Goal: Task Accomplishment & Management: Complete application form

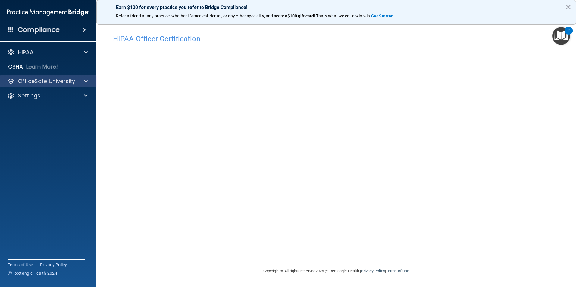
click at [72, 85] on div "OfficeSafe University" at bounding box center [48, 81] width 97 height 12
click at [84, 83] on span at bounding box center [86, 81] width 4 height 7
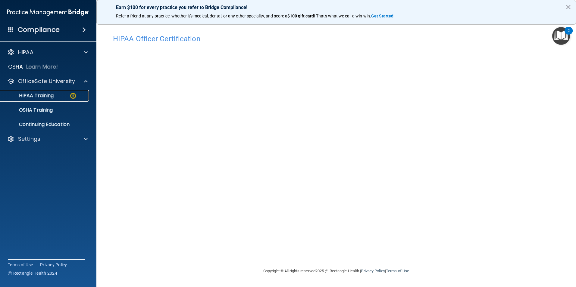
click at [42, 96] on p "HIPAA Training" at bounding box center [29, 96] width 50 height 6
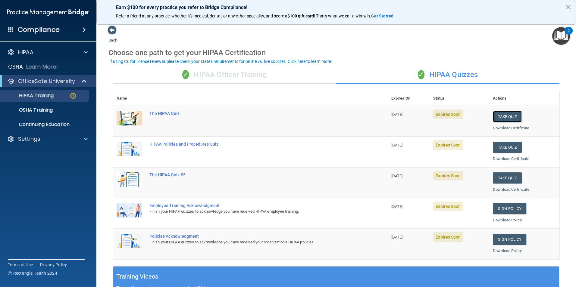
click at [501, 117] on button "Take Quiz" at bounding box center [507, 116] width 29 height 11
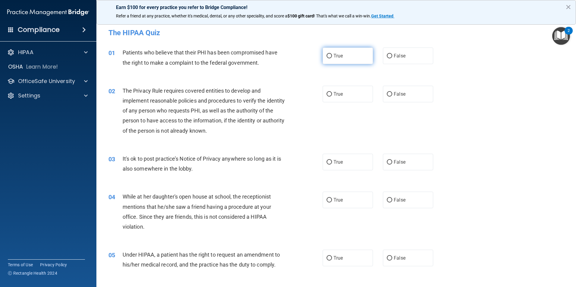
click at [327, 56] on input "True" at bounding box center [328, 56] width 5 height 5
radio input "true"
click at [330, 95] on label "True" at bounding box center [348, 94] width 50 height 17
click at [330, 95] on input "True" at bounding box center [328, 94] width 5 height 5
radio input "true"
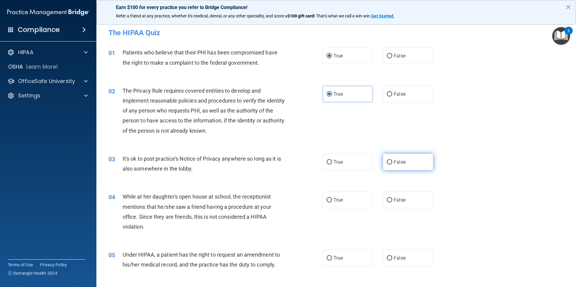
click at [387, 161] on input "False" at bounding box center [389, 162] width 5 height 5
radio input "true"
click at [388, 200] on input "False" at bounding box center [389, 200] width 5 height 5
radio input "true"
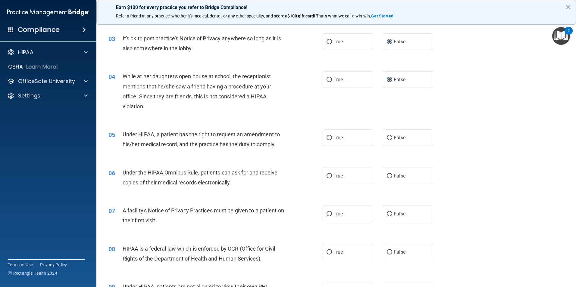
scroll to position [151, 0]
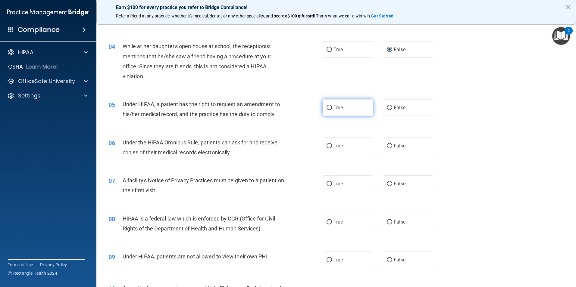
click at [328, 109] on input "True" at bounding box center [328, 108] width 5 height 5
radio input "true"
click at [326, 145] on input "True" at bounding box center [328, 146] width 5 height 5
radio input "true"
click at [327, 183] on input "True" at bounding box center [328, 184] width 5 height 5
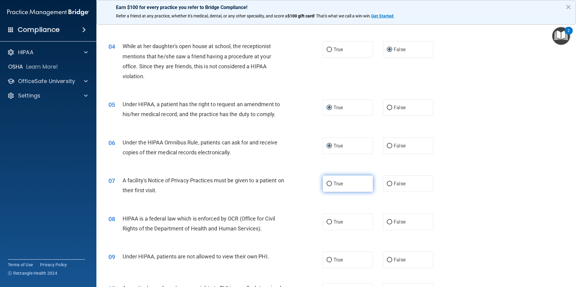
radio input "true"
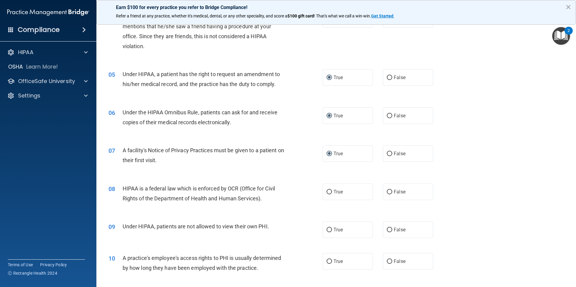
scroll to position [211, 0]
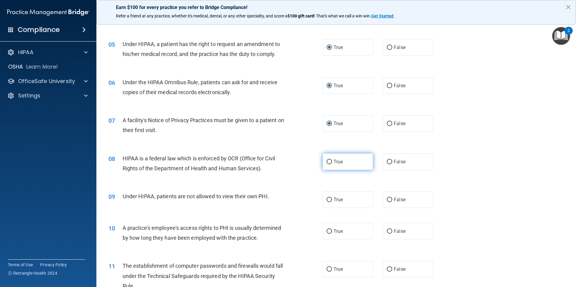
click at [333, 161] on span "True" at bounding box center [337, 162] width 9 height 6
click at [332, 161] on input "True" at bounding box center [328, 162] width 5 height 5
radio input "true"
click at [394, 199] on span "False" at bounding box center [400, 200] width 12 height 6
click at [392, 199] on input "False" at bounding box center [389, 200] width 5 height 5
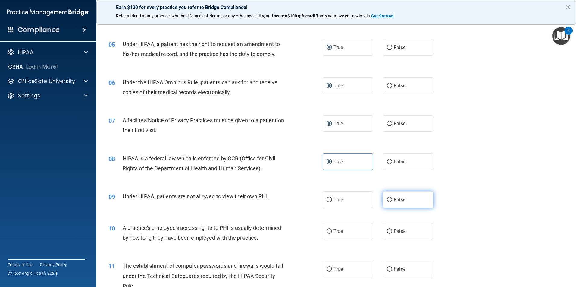
radio input "true"
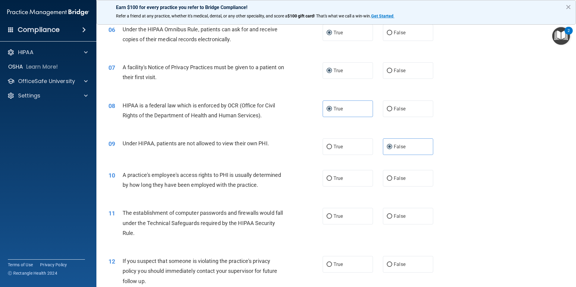
scroll to position [271, 0]
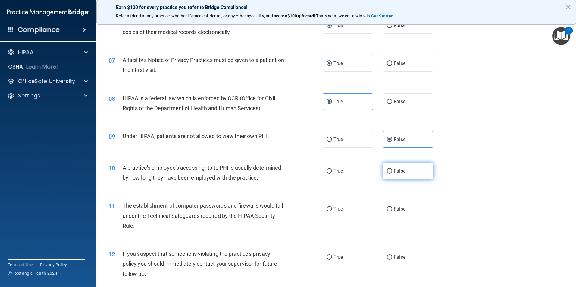
click at [398, 170] on span "False" at bounding box center [400, 171] width 12 height 6
click at [392, 170] on input "False" at bounding box center [389, 171] width 5 height 5
radio input "true"
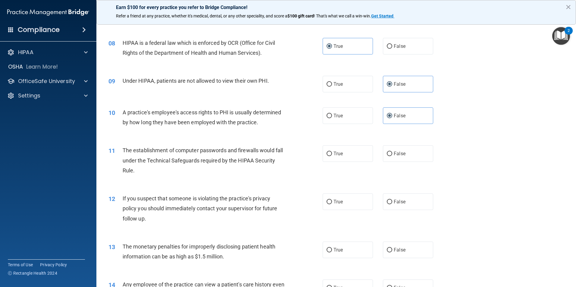
scroll to position [331, 0]
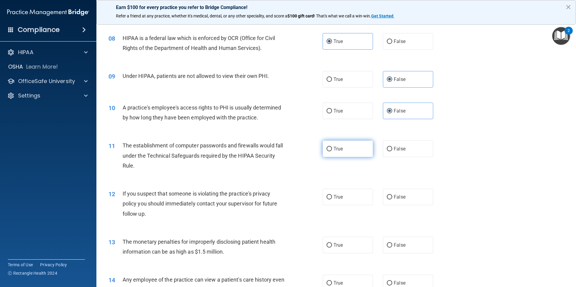
click at [330, 148] on label "True" at bounding box center [348, 149] width 50 height 17
click at [330, 148] on input "True" at bounding box center [328, 149] width 5 height 5
radio input "true"
click at [338, 195] on span "True" at bounding box center [337, 197] width 9 height 6
click at [332, 195] on input "True" at bounding box center [328, 197] width 5 height 5
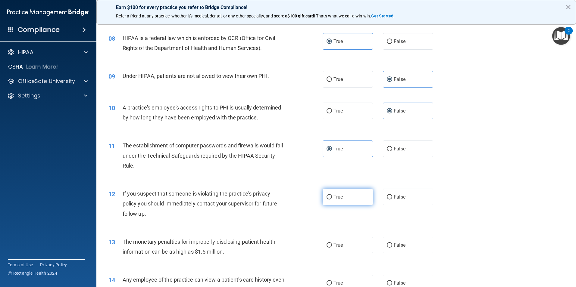
radio input "true"
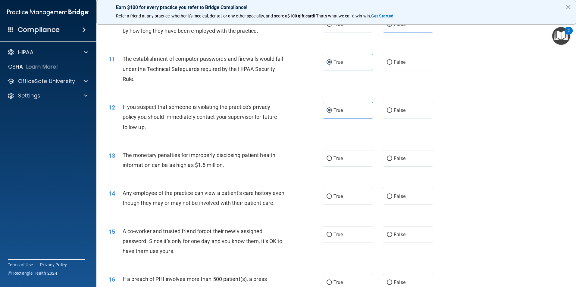
scroll to position [422, 0]
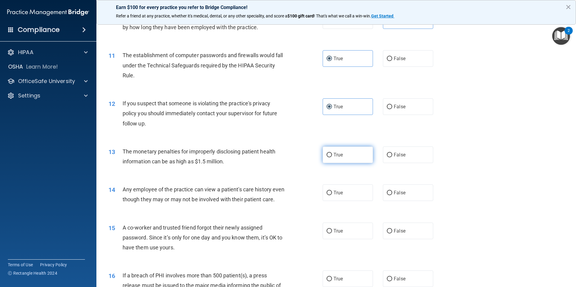
click at [341, 159] on label "True" at bounding box center [348, 155] width 50 height 17
click at [332, 158] on input "True" at bounding box center [328, 155] width 5 height 5
radio input "true"
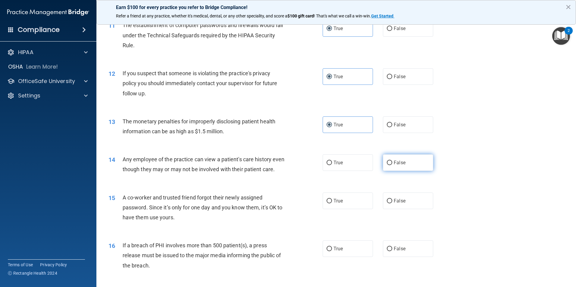
click at [394, 165] on span "False" at bounding box center [400, 163] width 12 height 6
click at [392, 165] on input "False" at bounding box center [389, 163] width 5 height 5
radio input "true"
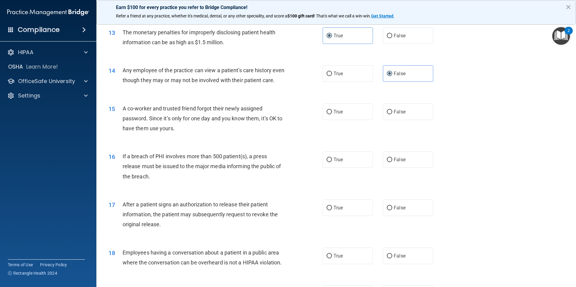
scroll to position [542, 0]
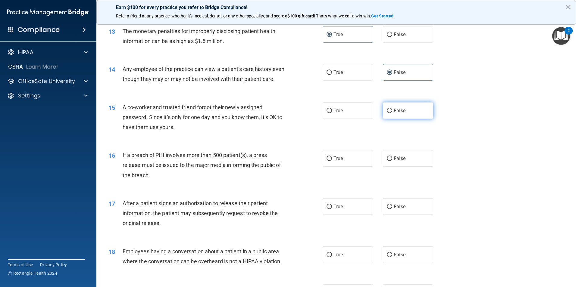
click at [403, 119] on label "False" at bounding box center [408, 110] width 50 height 17
click at [392, 113] on input "False" at bounding box center [389, 111] width 5 height 5
radio input "true"
click at [334, 167] on label "True" at bounding box center [348, 158] width 50 height 17
click at [332, 161] on input "True" at bounding box center [328, 159] width 5 height 5
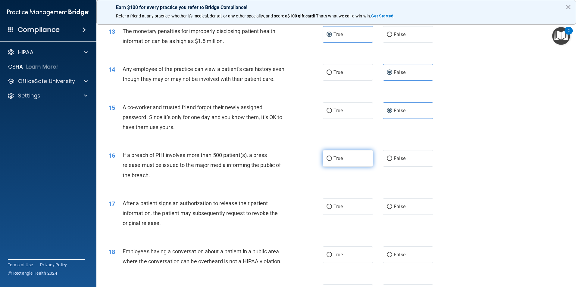
radio input "true"
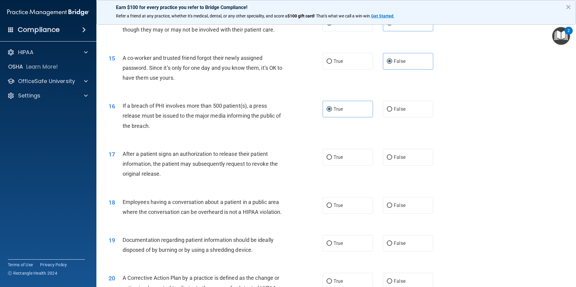
scroll to position [602, 0]
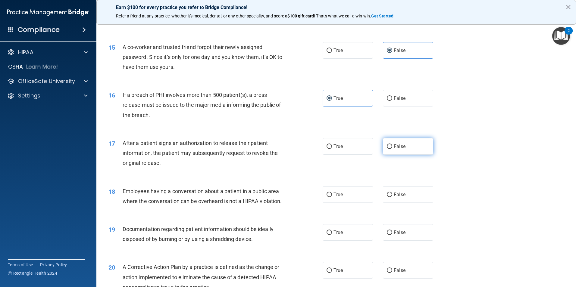
click at [395, 149] on span "False" at bounding box center [400, 147] width 12 height 6
click at [392, 149] on input "False" at bounding box center [389, 147] width 5 height 5
radio input "true"
click at [350, 155] on label "True" at bounding box center [348, 146] width 50 height 17
click at [332, 149] on input "True" at bounding box center [328, 147] width 5 height 5
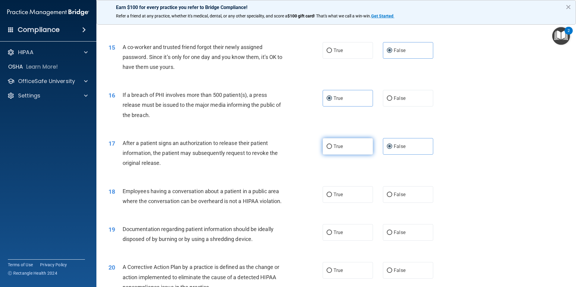
radio input "true"
radio input "false"
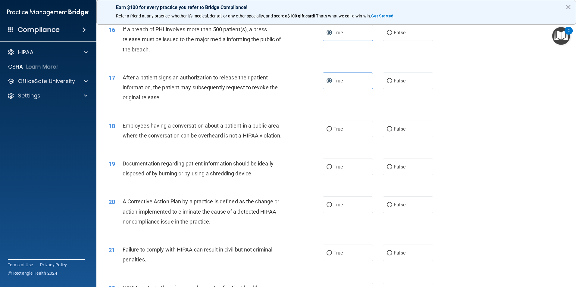
scroll to position [693, 0]
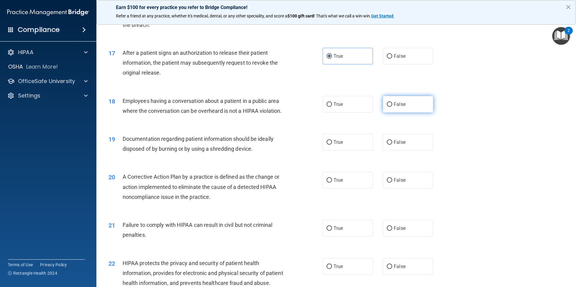
click at [404, 113] on label "False" at bounding box center [408, 104] width 50 height 17
click at [392, 107] on input "False" at bounding box center [389, 104] width 5 height 5
radio input "true"
click at [345, 151] on label "True" at bounding box center [348, 142] width 50 height 17
click at [332, 145] on input "True" at bounding box center [328, 142] width 5 height 5
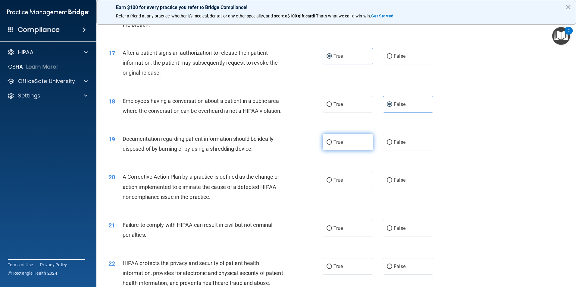
radio input "true"
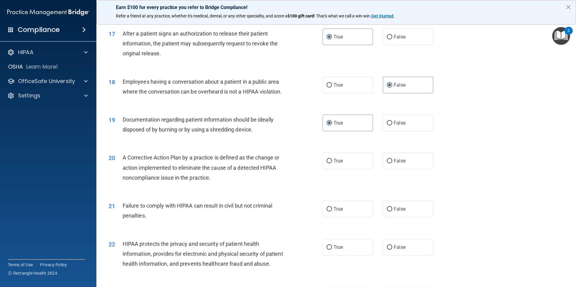
scroll to position [723, 0]
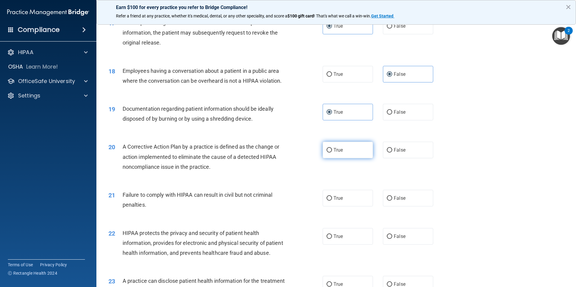
click at [346, 158] on label "True" at bounding box center [348, 150] width 50 height 17
click at [332, 153] on input "True" at bounding box center [328, 150] width 5 height 5
radio input "true"
click at [392, 207] on label "False" at bounding box center [408, 198] width 50 height 17
click at [392, 201] on input "False" at bounding box center [389, 198] width 5 height 5
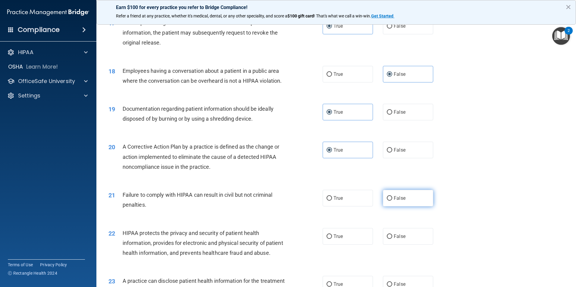
radio input "true"
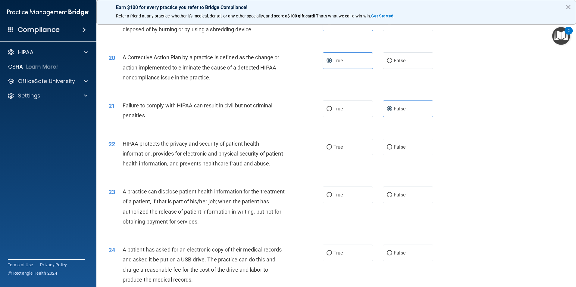
scroll to position [813, 0]
click at [387, 149] on input "False" at bounding box center [389, 146] width 5 height 5
radio input "true"
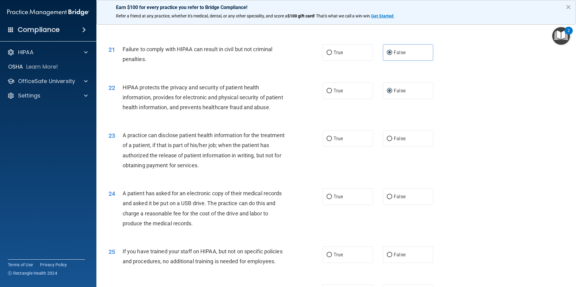
scroll to position [873, 0]
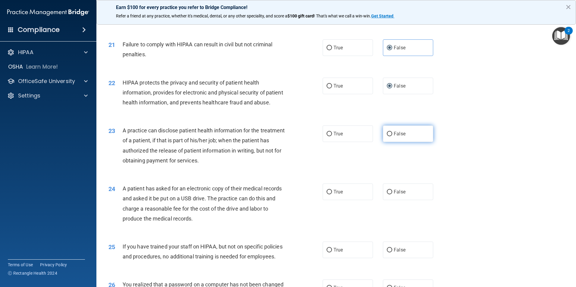
click at [396, 137] on span "False" at bounding box center [400, 134] width 12 height 6
click at [392, 136] on input "False" at bounding box center [389, 134] width 5 height 5
radio input "true"
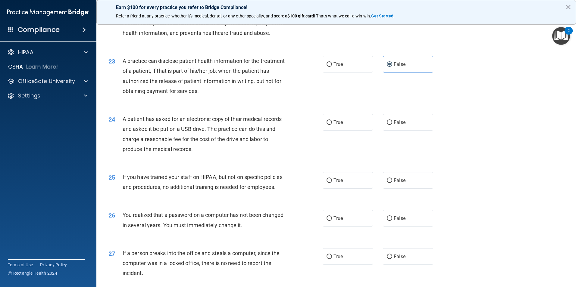
scroll to position [964, 0]
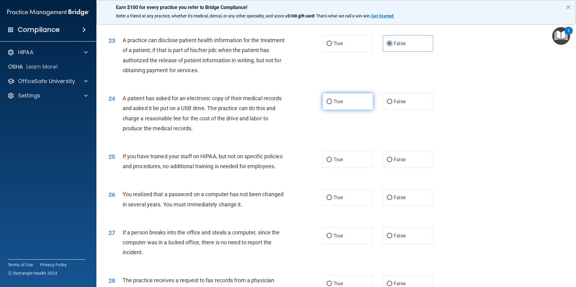
click at [328, 110] on label "True" at bounding box center [348, 101] width 50 height 17
click at [328, 104] on input "True" at bounding box center [328, 102] width 5 height 5
radio input "true"
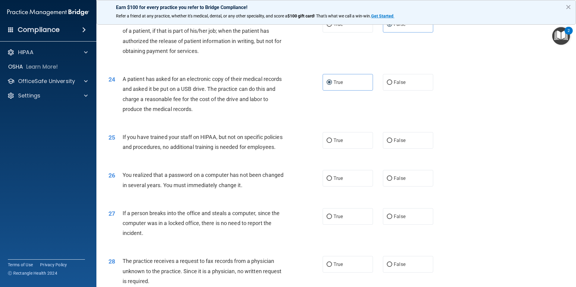
scroll to position [994, 0]
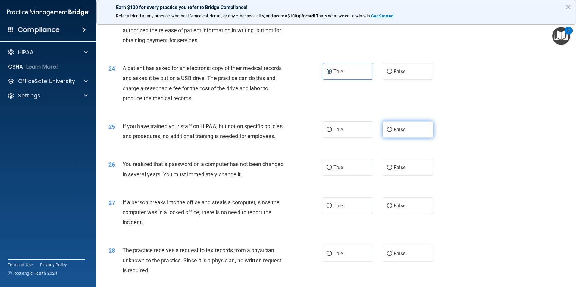
click at [406, 138] on label "False" at bounding box center [408, 129] width 50 height 17
click at [392, 132] on input "False" at bounding box center [389, 130] width 5 height 5
radio input "true"
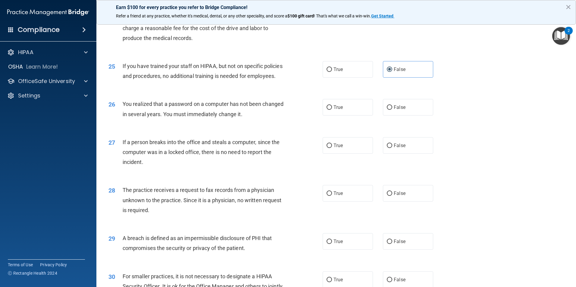
scroll to position [1084, 0]
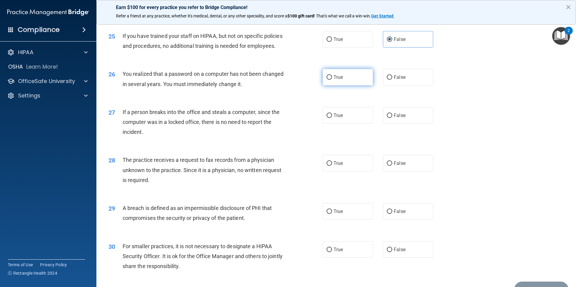
click at [346, 86] on label "True" at bounding box center [348, 77] width 50 height 17
click at [332, 80] on input "True" at bounding box center [328, 77] width 5 height 5
radio input "true"
click at [408, 124] on label "False" at bounding box center [408, 115] width 50 height 17
click at [392, 118] on input "False" at bounding box center [389, 116] width 5 height 5
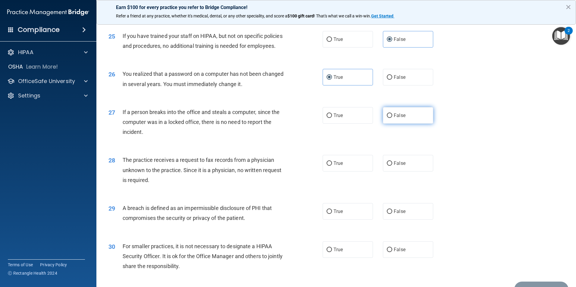
radio input "true"
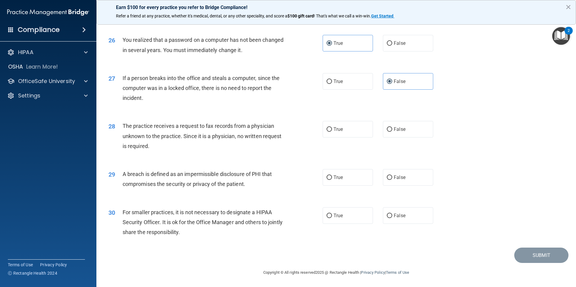
scroll to position [1144, 0]
click at [342, 135] on label "True" at bounding box center [348, 129] width 50 height 17
click at [332, 132] on input "True" at bounding box center [328, 129] width 5 height 5
radio input "true"
click at [353, 183] on label "True" at bounding box center [348, 177] width 50 height 17
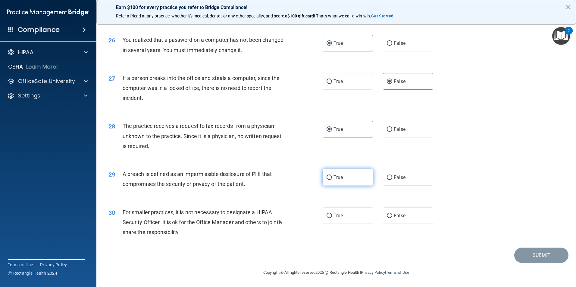
click at [332, 180] on input "True" at bounding box center [328, 178] width 5 height 5
radio input "true"
click at [398, 219] on span "False" at bounding box center [400, 216] width 12 height 6
click at [392, 218] on input "False" at bounding box center [389, 216] width 5 height 5
radio input "true"
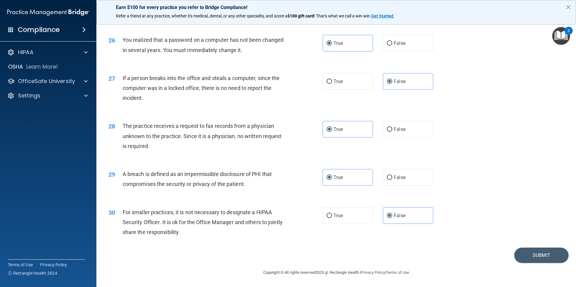
scroll to position [1148, 0]
click at [531, 252] on button "Submit" at bounding box center [541, 255] width 54 height 15
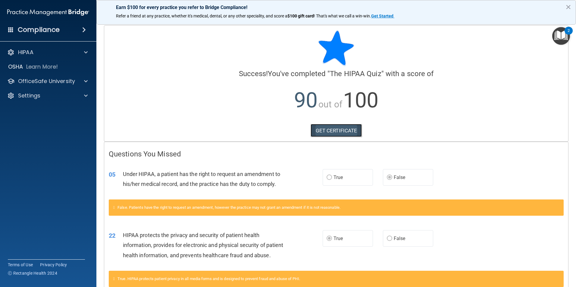
click at [324, 133] on link "GET CERTIFICATE" at bounding box center [337, 130] width 52 height 13
click at [78, 85] on div "OfficeSafe University" at bounding box center [48, 81] width 97 height 12
click at [85, 83] on span at bounding box center [86, 81] width 4 height 7
click at [59, 98] on div "HIPAA Training" at bounding box center [45, 96] width 82 height 6
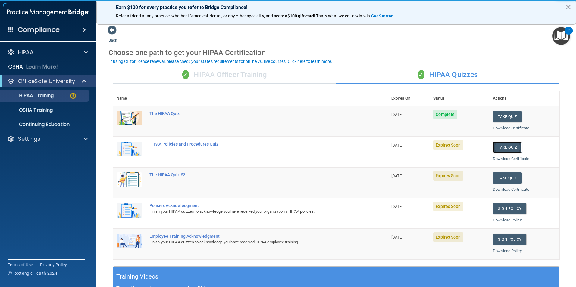
click at [494, 148] on button "Take Quiz" at bounding box center [507, 147] width 29 height 11
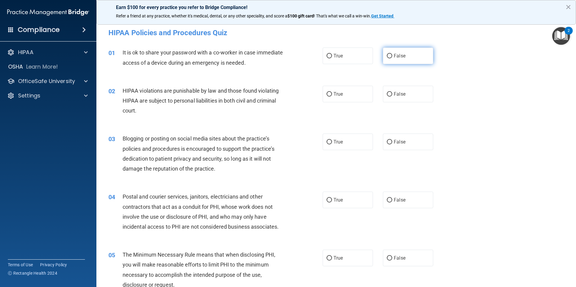
click at [400, 63] on label "False" at bounding box center [408, 56] width 50 height 17
click at [392, 58] on input "False" at bounding box center [389, 56] width 5 height 5
radio input "true"
click at [333, 91] on span "True" at bounding box center [337, 94] width 9 height 6
click at [332, 92] on input "True" at bounding box center [328, 94] width 5 height 5
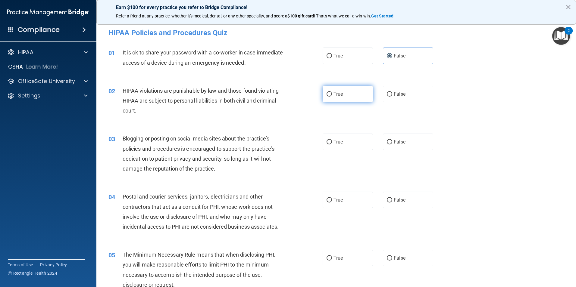
radio input "true"
click at [396, 144] on span "False" at bounding box center [400, 142] width 12 height 6
click at [392, 144] on input "False" at bounding box center [389, 142] width 5 height 5
radio input "true"
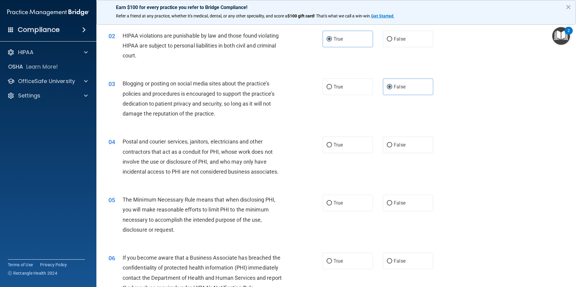
scroll to position [60, 0]
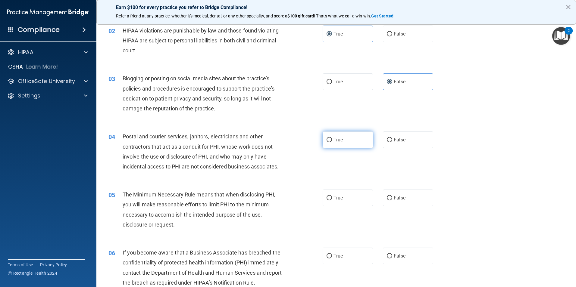
click at [341, 142] on label "True" at bounding box center [348, 140] width 50 height 17
click at [332, 142] on input "True" at bounding box center [328, 140] width 5 height 5
radio input "true"
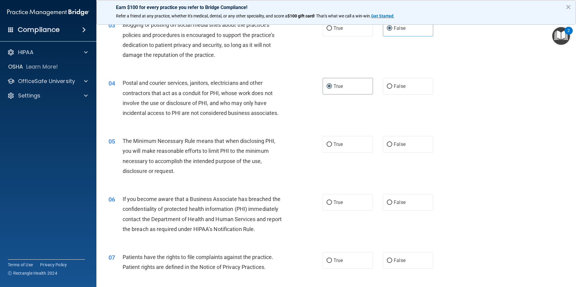
scroll to position [120, 0]
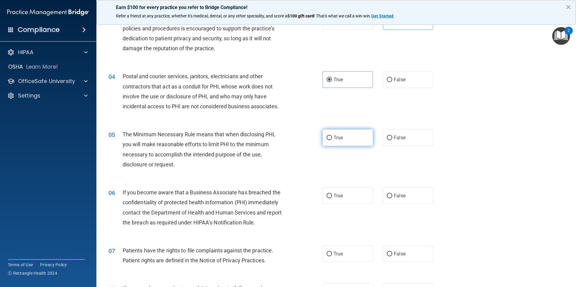
click at [327, 142] on label "True" at bounding box center [348, 138] width 50 height 17
click at [327, 140] on input "True" at bounding box center [328, 138] width 5 height 5
radio input "true"
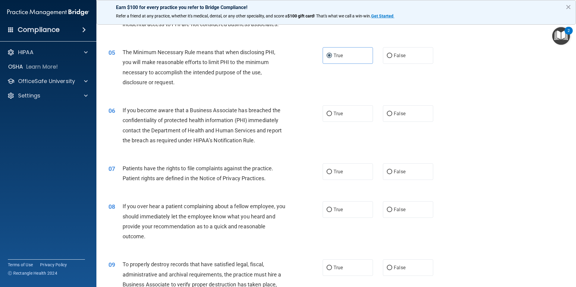
scroll to position [211, 0]
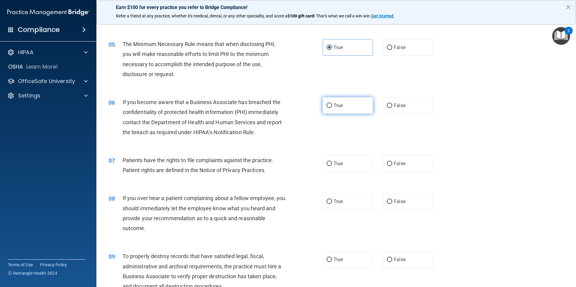
click at [342, 110] on label "True" at bounding box center [348, 105] width 50 height 17
click at [332, 108] on input "True" at bounding box center [328, 106] width 5 height 5
radio input "true"
click at [326, 164] on input "True" at bounding box center [328, 164] width 5 height 5
radio input "true"
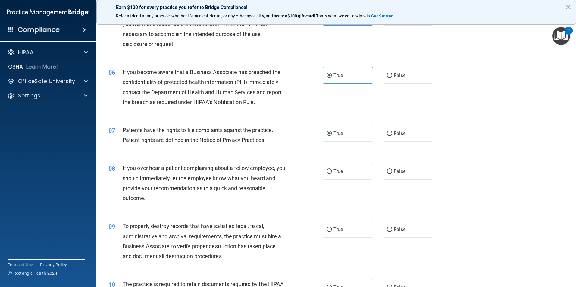
scroll to position [271, 0]
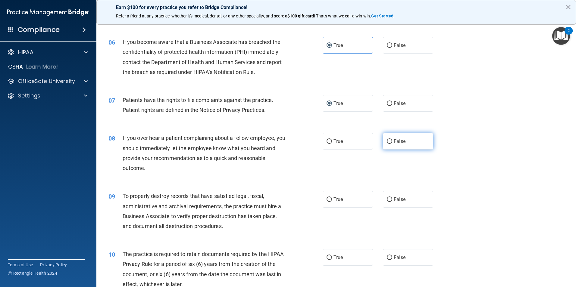
click at [413, 145] on label "False" at bounding box center [408, 141] width 50 height 17
click at [392, 144] on input "False" at bounding box center [389, 141] width 5 height 5
radio input "true"
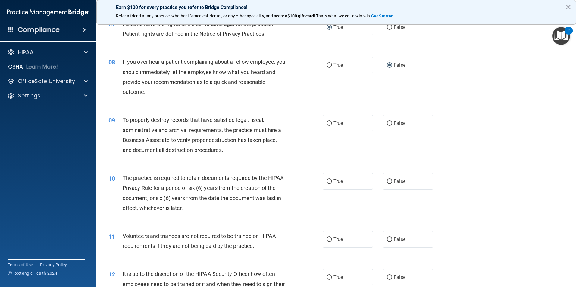
scroll to position [361, 0]
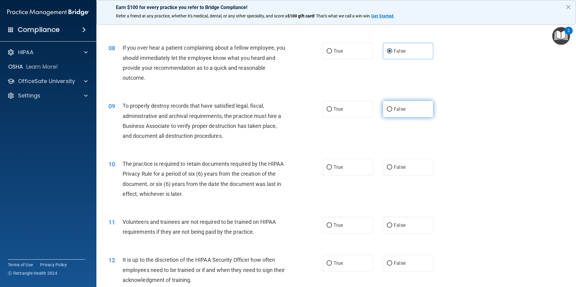
click at [413, 115] on label "False" at bounding box center [408, 109] width 50 height 17
click at [392, 112] on input "False" at bounding box center [389, 109] width 5 height 5
radio input "true"
click at [354, 161] on label "True" at bounding box center [348, 167] width 50 height 17
click at [332, 165] on input "True" at bounding box center [328, 167] width 5 height 5
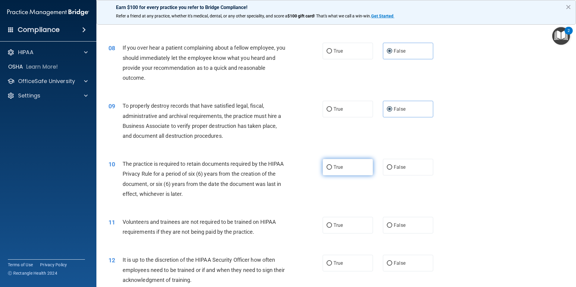
radio input "true"
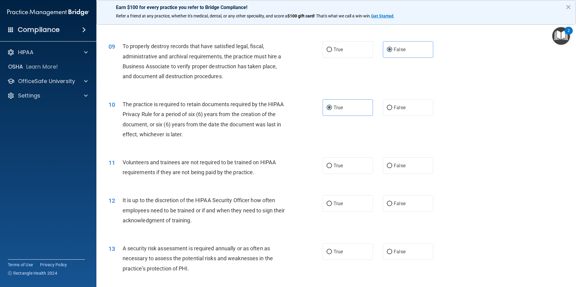
scroll to position [452, 0]
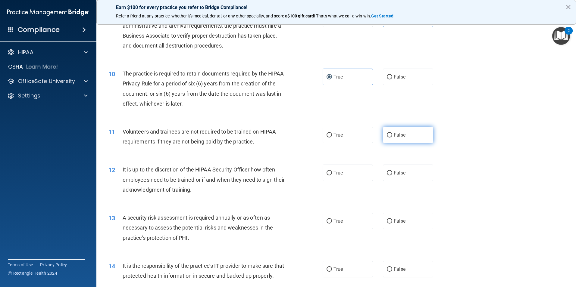
click at [417, 139] on label "False" at bounding box center [408, 135] width 50 height 17
click at [392, 138] on input "False" at bounding box center [389, 135] width 5 height 5
radio input "true"
click at [420, 174] on label "False" at bounding box center [408, 173] width 50 height 17
click at [392, 174] on input "False" at bounding box center [389, 173] width 5 height 5
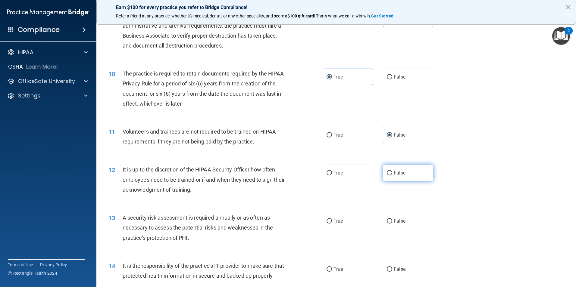
radio input "true"
click at [355, 174] on label "True" at bounding box center [348, 173] width 50 height 17
click at [332, 174] on input "True" at bounding box center [328, 173] width 5 height 5
radio input "true"
radio input "false"
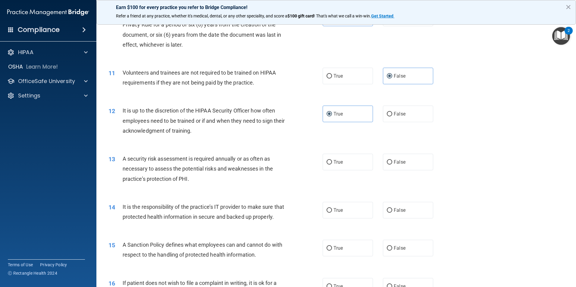
scroll to position [512, 0]
click at [342, 164] on label "True" at bounding box center [348, 161] width 50 height 17
click at [332, 164] on input "True" at bounding box center [328, 161] width 5 height 5
radio input "true"
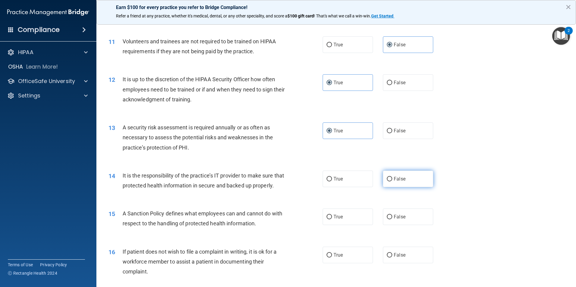
click at [411, 180] on label "False" at bounding box center [408, 179] width 50 height 17
click at [392, 180] on input "False" at bounding box center [389, 179] width 5 height 5
radio input "true"
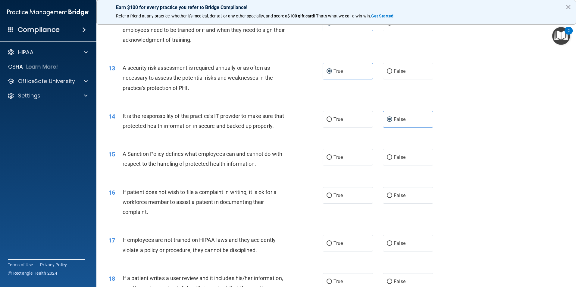
scroll to position [602, 0]
click at [338, 160] on span "True" at bounding box center [337, 157] width 9 height 6
click at [332, 159] on input "True" at bounding box center [328, 157] width 5 height 5
radio input "true"
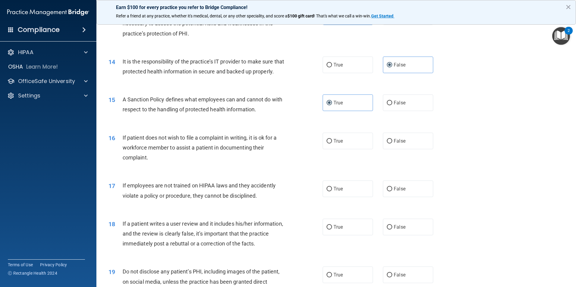
scroll to position [663, 0]
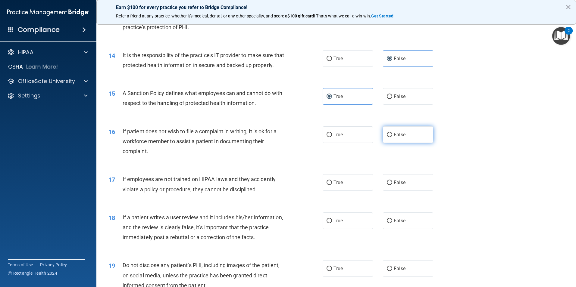
click at [391, 143] on label "False" at bounding box center [408, 134] width 50 height 17
click at [391, 137] on input "False" at bounding box center [389, 135] width 5 height 5
radio input "true"
click at [411, 188] on label "False" at bounding box center [408, 182] width 50 height 17
click at [392, 185] on input "False" at bounding box center [389, 183] width 5 height 5
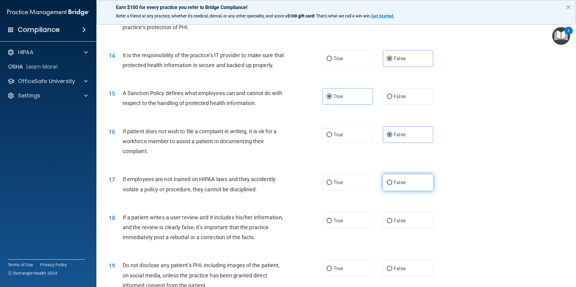
radio input "true"
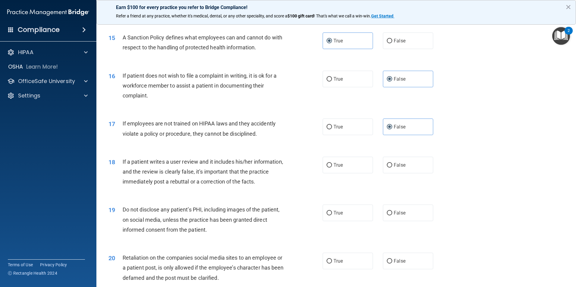
scroll to position [753, 0]
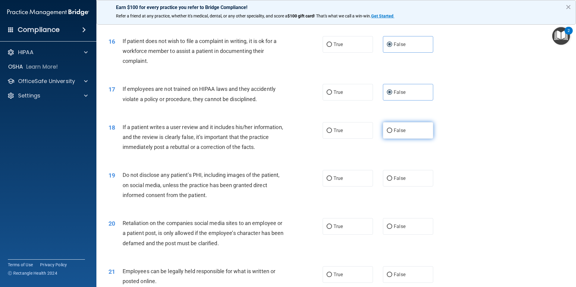
click at [403, 139] on label "False" at bounding box center [408, 130] width 50 height 17
click at [392, 133] on input "False" at bounding box center [389, 131] width 5 height 5
radio input "true"
click at [336, 187] on label "True" at bounding box center [348, 178] width 50 height 17
click at [332, 181] on input "True" at bounding box center [328, 178] width 5 height 5
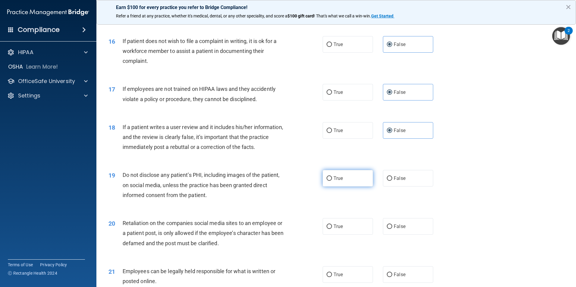
radio input "true"
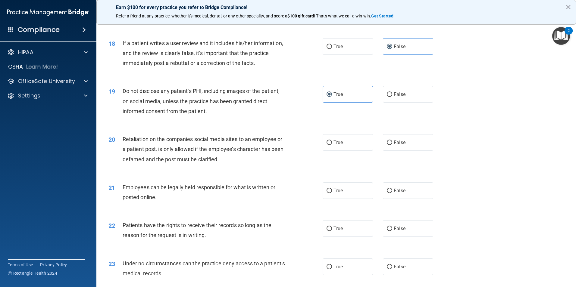
scroll to position [843, 0]
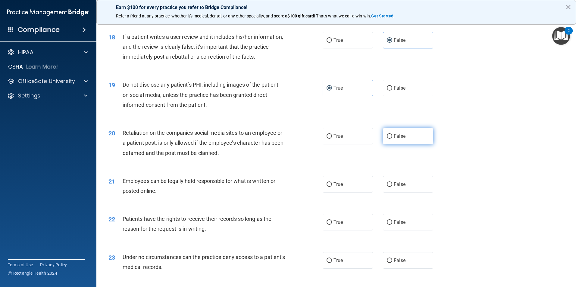
click at [414, 145] on label "False" at bounding box center [408, 136] width 50 height 17
click at [392, 139] on input "False" at bounding box center [389, 136] width 5 height 5
radio input "true"
click at [346, 193] on label "True" at bounding box center [348, 184] width 50 height 17
click at [332, 187] on input "True" at bounding box center [328, 185] width 5 height 5
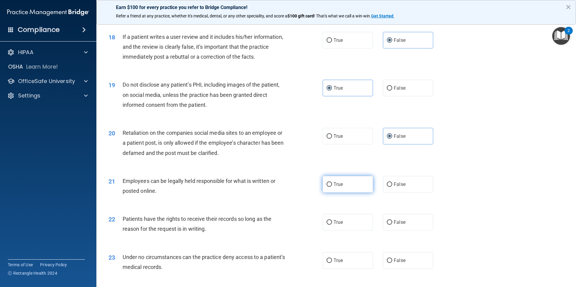
radio input "true"
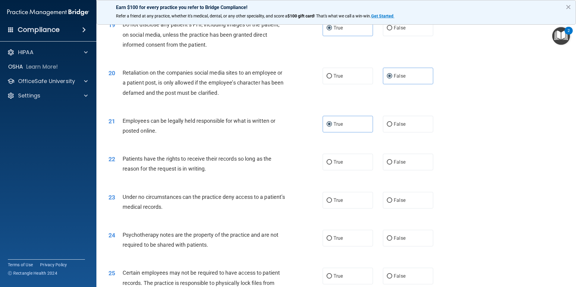
scroll to position [934, 0]
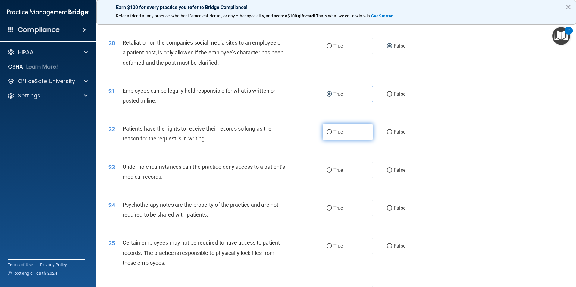
click at [361, 140] on label "True" at bounding box center [348, 132] width 50 height 17
click at [332, 135] on input "True" at bounding box center [328, 132] width 5 height 5
radio input "true"
click at [352, 179] on label "True" at bounding box center [348, 170] width 50 height 17
click at [332, 173] on input "True" at bounding box center [328, 170] width 5 height 5
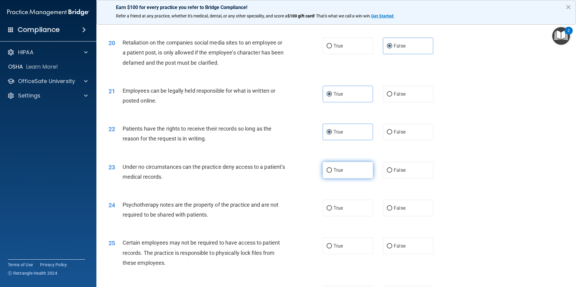
radio input "true"
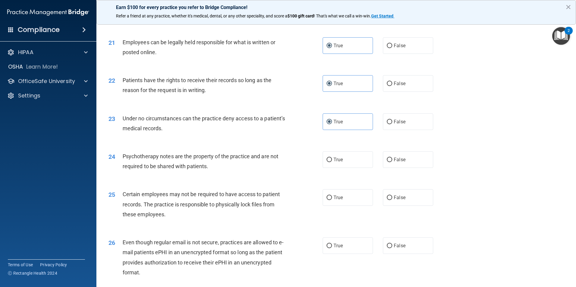
scroll to position [994, 0]
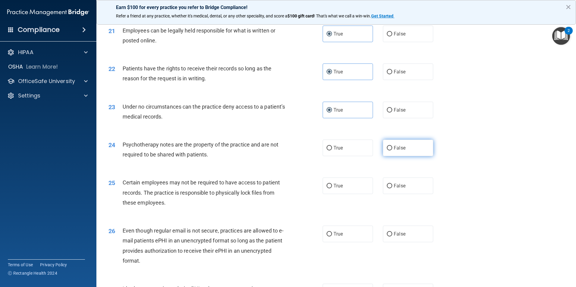
click at [397, 156] on label "False" at bounding box center [408, 148] width 50 height 17
click at [392, 151] on input "False" at bounding box center [389, 148] width 5 height 5
radio input "true"
click at [356, 194] on label "True" at bounding box center [348, 186] width 50 height 17
click at [332, 189] on input "True" at bounding box center [328, 186] width 5 height 5
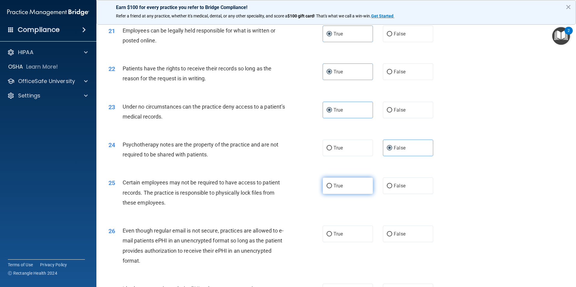
radio input "true"
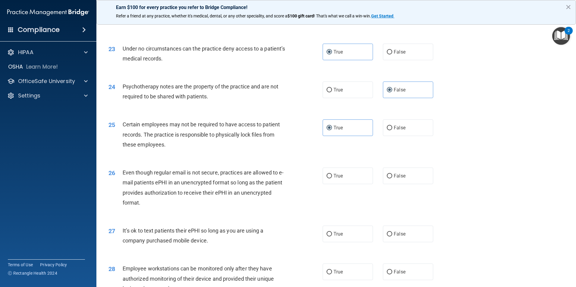
scroll to position [1054, 0]
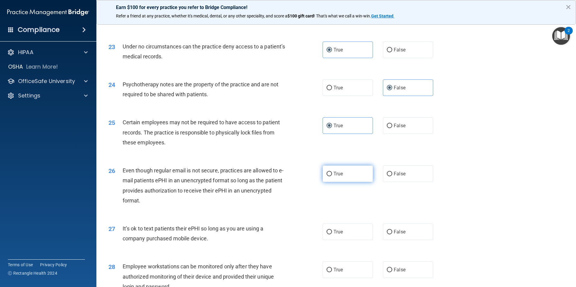
click at [339, 182] on label "True" at bounding box center [348, 174] width 50 height 17
click at [332, 176] on input "True" at bounding box center [328, 174] width 5 height 5
radio input "true"
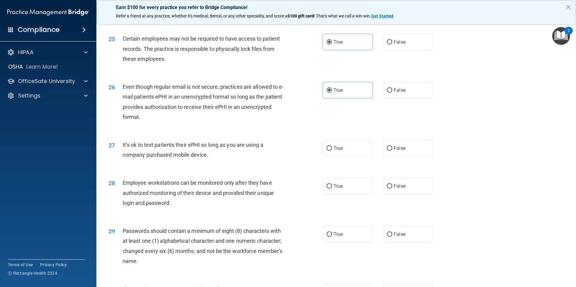
scroll to position [1144, 0]
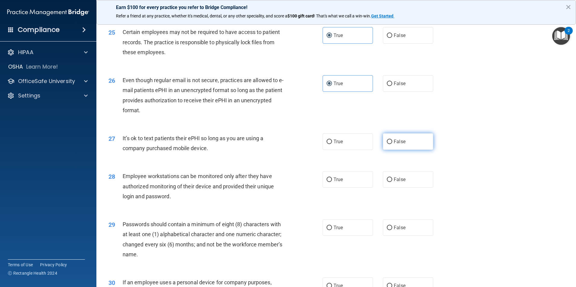
click at [405, 150] on label "False" at bounding box center [408, 141] width 50 height 17
click at [392, 144] on input "False" at bounding box center [389, 142] width 5 height 5
radio input "true"
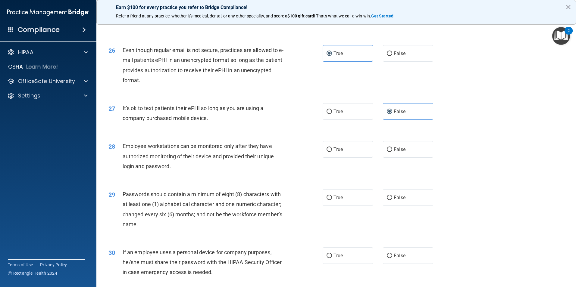
scroll to position [1205, 0]
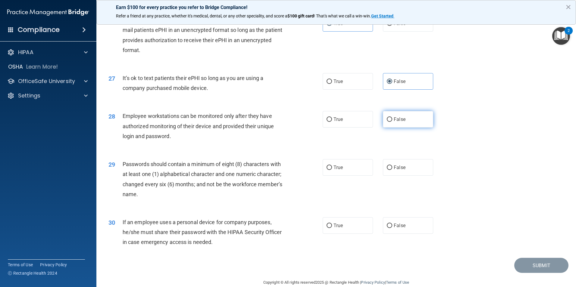
click at [395, 126] on label "False" at bounding box center [408, 119] width 50 height 17
click at [392, 122] on input "False" at bounding box center [389, 119] width 5 height 5
radio input "true"
click at [343, 176] on label "True" at bounding box center [348, 167] width 50 height 17
click at [332, 170] on input "True" at bounding box center [328, 168] width 5 height 5
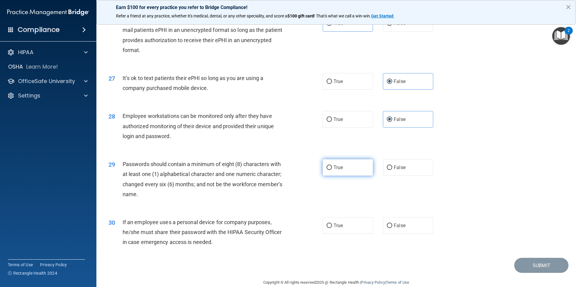
radio input "true"
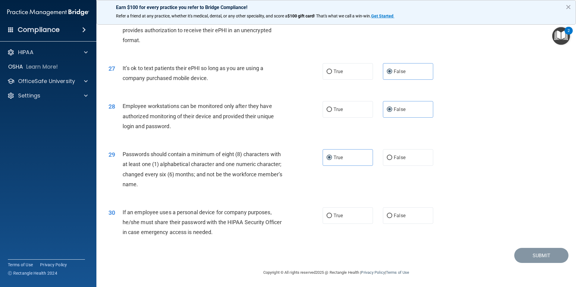
scroll to position [1225, 0]
click at [395, 217] on span "False" at bounding box center [400, 216] width 12 height 6
click at [392, 217] on input "False" at bounding box center [389, 216] width 5 height 5
radio input "true"
click at [523, 256] on button "Submit" at bounding box center [541, 255] width 54 height 15
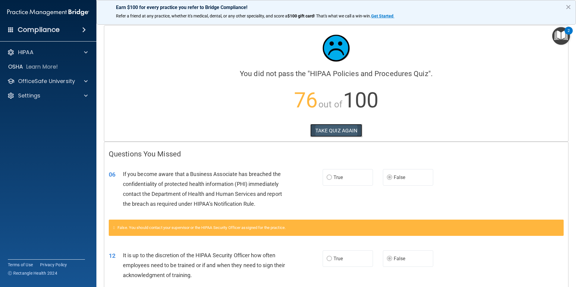
click at [358, 128] on button "TAKE QUIZ AGAIN" at bounding box center [336, 130] width 52 height 13
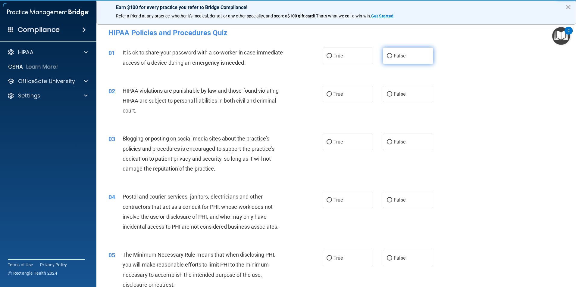
click at [402, 57] on label "False" at bounding box center [408, 56] width 50 height 17
click at [392, 57] on input "False" at bounding box center [389, 56] width 5 height 5
radio input "true"
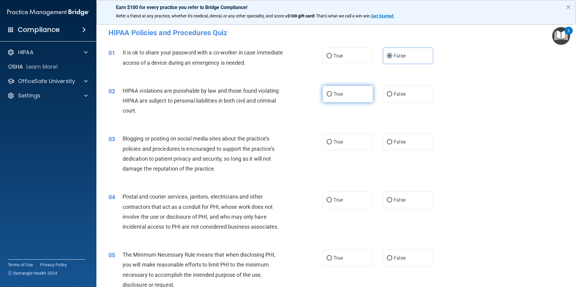
click at [346, 96] on label "True" at bounding box center [348, 94] width 50 height 17
click at [332, 96] on input "True" at bounding box center [328, 94] width 5 height 5
radio input "true"
click at [394, 143] on span "False" at bounding box center [400, 142] width 12 height 6
click at [392, 143] on input "False" at bounding box center [389, 142] width 5 height 5
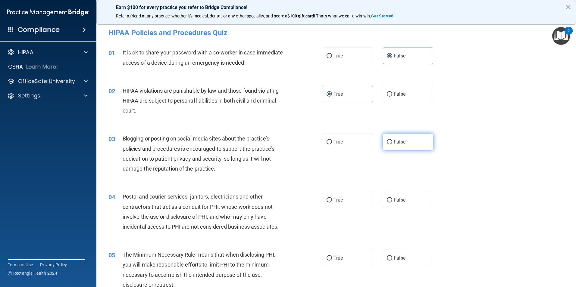
radio input "true"
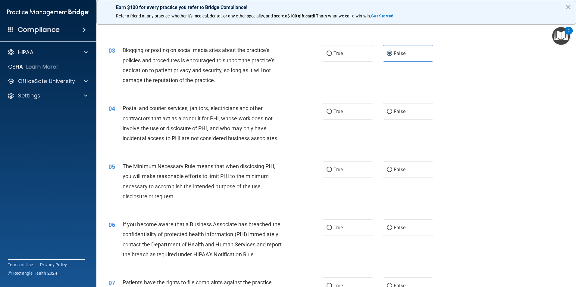
scroll to position [90, 0]
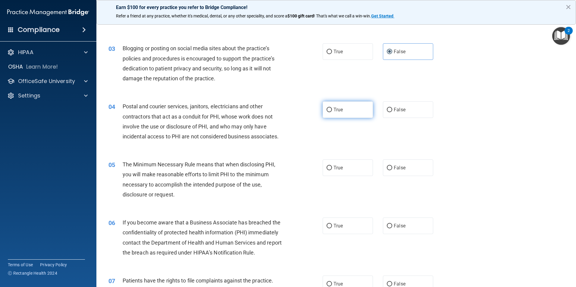
click at [345, 114] on label "True" at bounding box center [348, 109] width 50 height 17
click at [332, 112] on input "True" at bounding box center [328, 110] width 5 height 5
radio input "true"
click at [326, 168] on input "True" at bounding box center [328, 168] width 5 height 5
radio input "true"
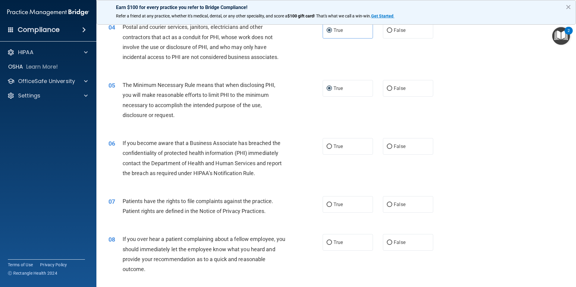
scroll to position [181, 0]
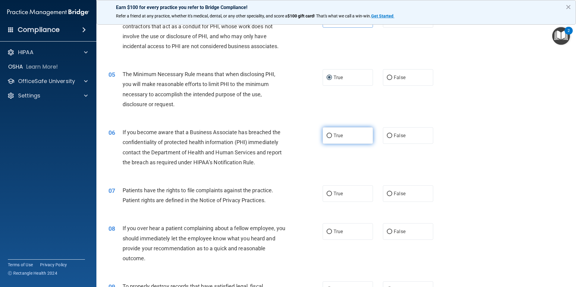
click at [341, 136] on span "True" at bounding box center [337, 136] width 9 height 6
click at [332, 136] on input "True" at bounding box center [328, 136] width 5 height 5
radio input "true"
click at [339, 194] on span "True" at bounding box center [337, 194] width 9 height 6
click at [332, 194] on input "True" at bounding box center [328, 194] width 5 height 5
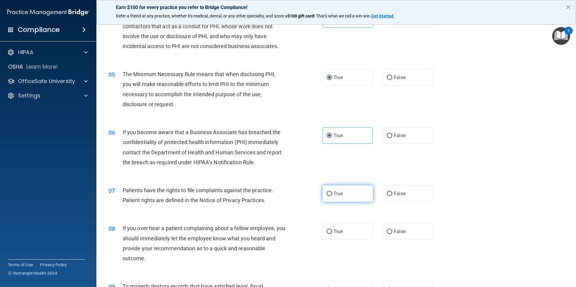
radio input "true"
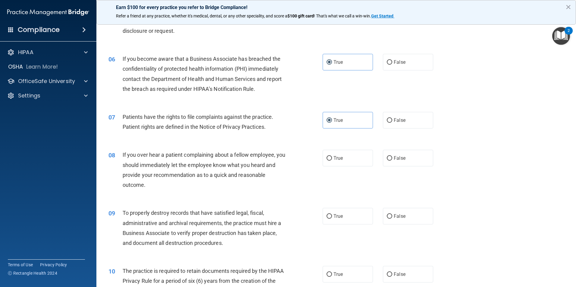
scroll to position [271, 0]
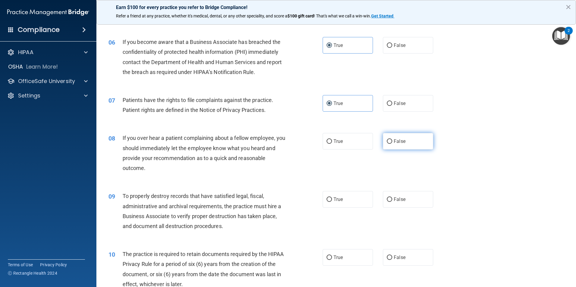
click at [407, 143] on label "False" at bounding box center [408, 141] width 50 height 17
click at [392, 143] on input "False" at bounding box center [389, 141] width 5 height 5
radio input "true"
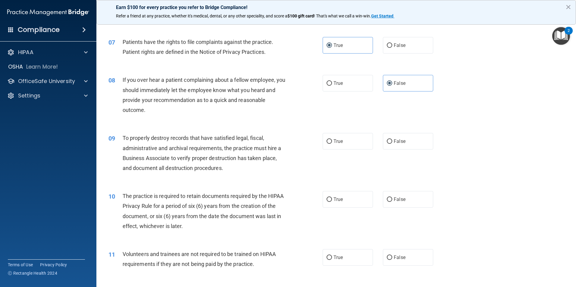
scroll to position [331, 0]
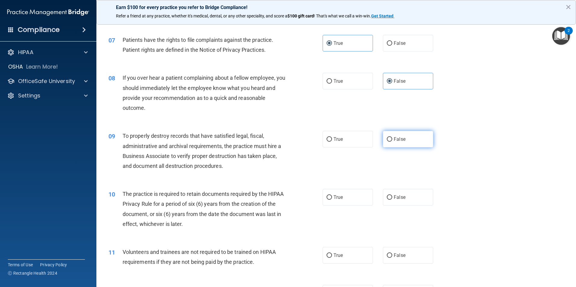
click at [398, 139] on span "False" at bounding box center [400, 139] width 12 height 6
click at [392, 139] on input "False" at bounding box center [389, 139] width 5 height 5
radio input "true"
click at [347, 203] on label "True" at bounding box center [348, 197] width 50 height 17
click at [332, 200] on input "True" at bounding box center [328, 197] width 5 height 5
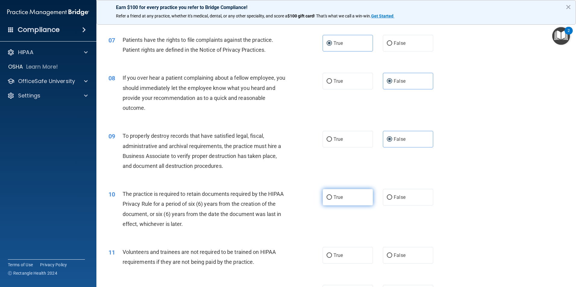
radio input "true"
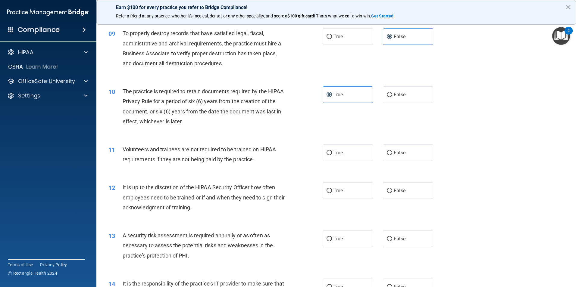
scroll to position [452, 0]
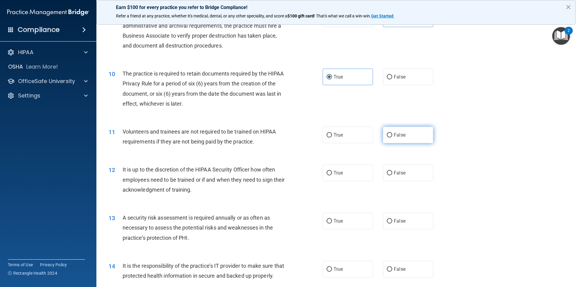
click at [400, 138] on label "False" at bounding box center [408, 135] width 50 height 17
click at [392, 138] on input "False" at bounding box center [389, 135] width 5 height 5
radio input "true"
click at [396, 174] on span "False" at bounding box center [400, 173] width 12 height 6
click at [392, 174] on input "False" at bounding box center [389, 173] width 5 height 5
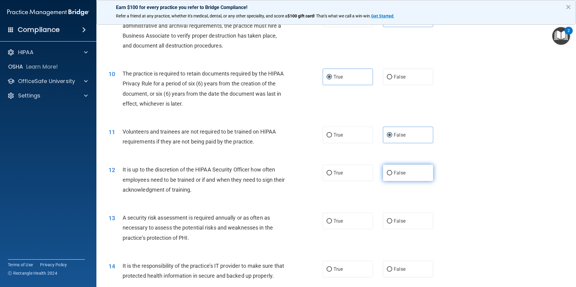
radio input "true"
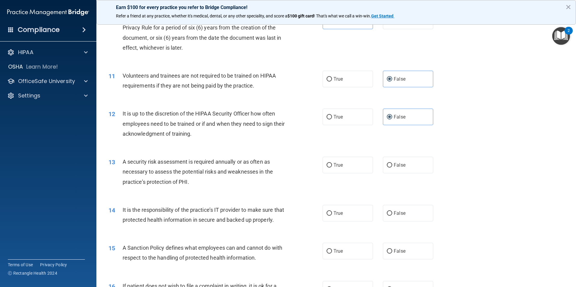
scroll to position [542, 0]
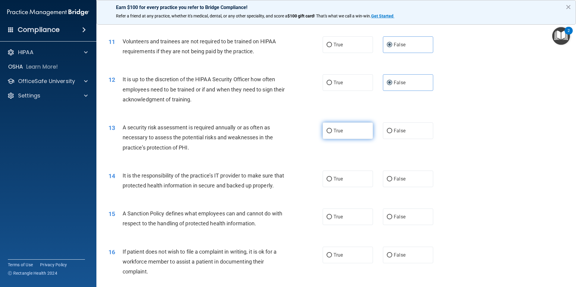
click at [342, 133] on label "True" at bounding box center [348, 131] width 50 height 17
click at [332, 133] on input "True" at bounding box center [328, 131] width 5 height 5
radio input "true"
click at [390, 186] on label "False" at bounding box center [408, 179] width 50 height 17
click at [390, 182] on input "False" at bounding box center [389, 179] width 5 height 5
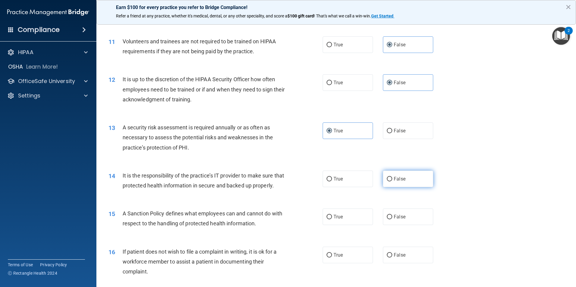
radio input "true"
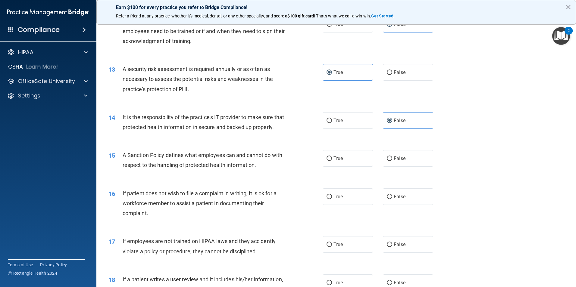
scroll to position [602, 0]
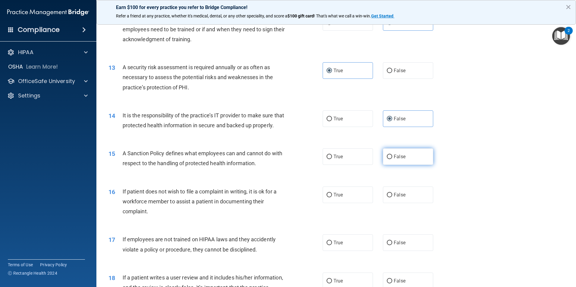
click at [410, 165] on label "False" at bounding box center [408, 156] width 50 height 17
click at [392, 159] on input "False" at bounding box center [389, 157] width 5 height 5
radio input "true"
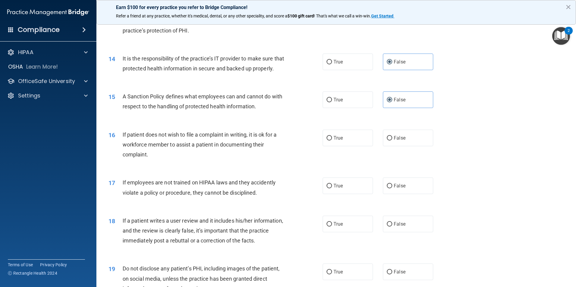
scroll to position [663, 0]
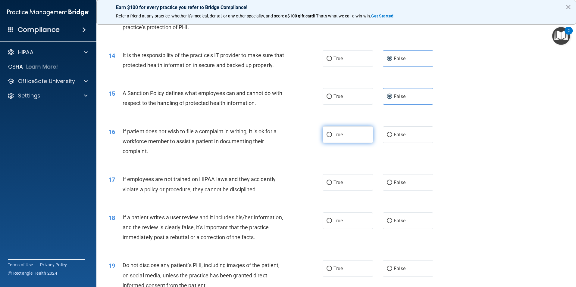
click at [348, 143] on label "True" at bounding box center [348, 134] width 50 height 17
click at [332, 137] on input "True" at bounding box center [328, 135] width 5 height 5
radio input "true"
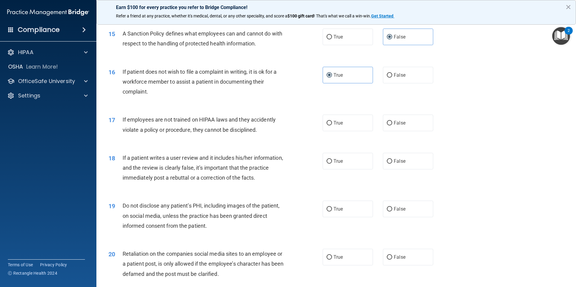
scroll to position [723, 0]
click at [404, 129] on label "False" at bounding box center [408, 122] width 50 height 17
click at [392, 125] on input "False" at bounding box center [389, 122] width 5 height 5
radio input "true"
click at [401, 164] on span "False" at bounding box center [400, 161] width 12 height 6
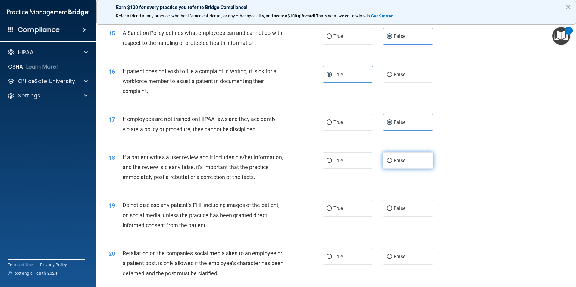
click at [392, 163] on input "False" at bounding box center [389, 161] width 5 height 5
radio input "true"
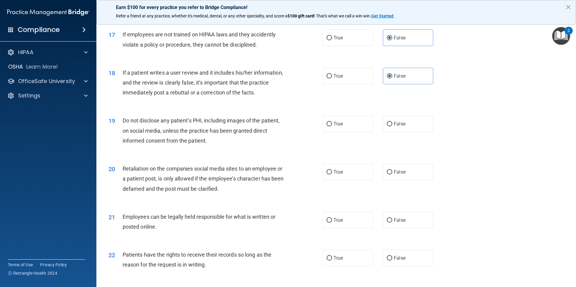
scroll to position [813, 0]
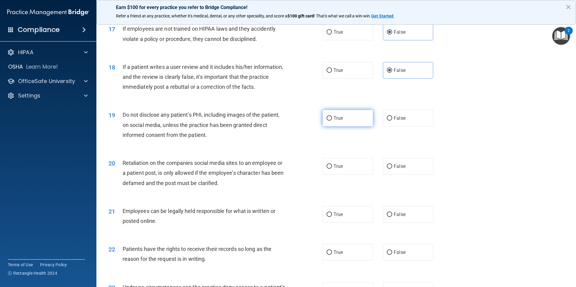
click at [345, 126] on label "True" at bounding box center [348, 118] width 50 height 17
click at [332, 121] on input "True" at bounding box center [328, 118] width 5 height 5
radio input "true"
click at [389, 175] on label "False" at bounding box center [408, 166] width 50 height 17
click at [389, 169] on input "False" at bounding box center [389, 166] width 5 height 5
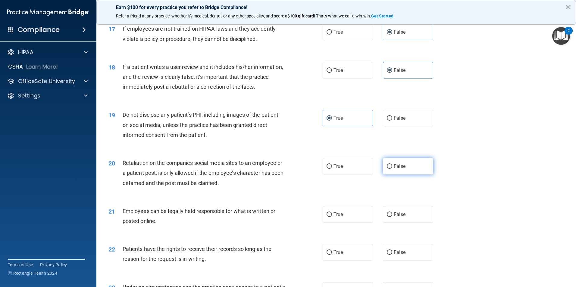
radio input "true"
click at [353, 235] on div "21 Employees can be legally held responsible for what is written or posted onli…" at bounding box center [336, 218] width 464 height 38
click at [354, 223] on label "True" at bounding box center [348, 214] width 50 height 17
click at [332, 217] on input "True" at bounding box center [328, 215] width 5 height 5
radio input "true"
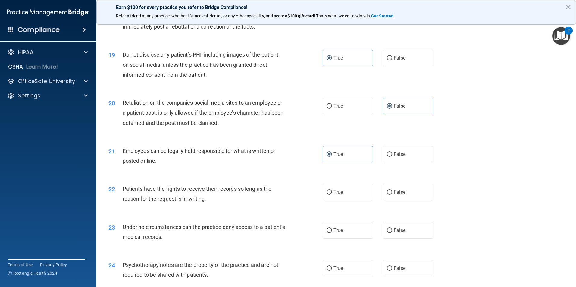
scroll to position [904, 0]
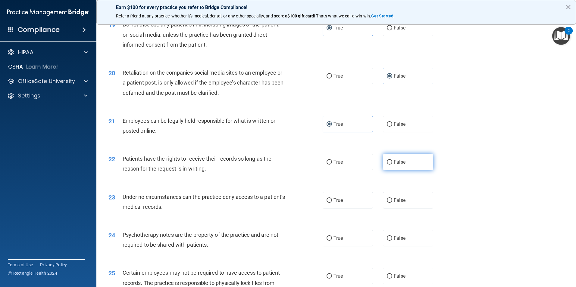
click at [401, 170] on label "False" at bounding box center [408, 162] width 50 height 17
click at [392, 165] on input "False" at bounding box center [389, 162] width 5 height 5
radio input "true"
click at [341, 209] on label "True" at bounding box center [348, 200] width 50 height 17
click at [332, 203] on input "True" at bounding box center [328, 200] width 5 height 5
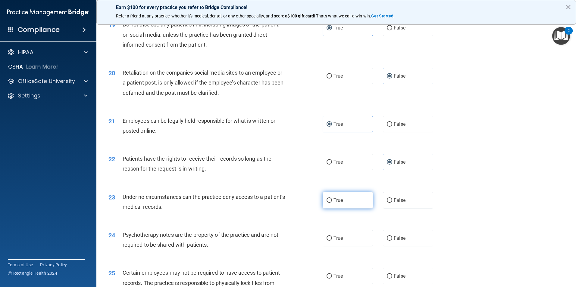
radio input "true"
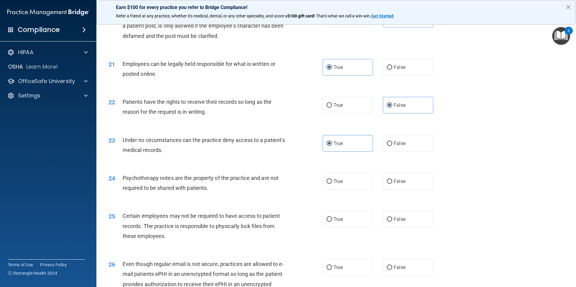
scroll to position [994, 0]
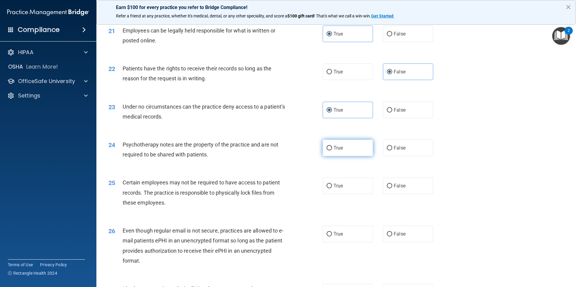
click at [349, 156] on label "True" at bounding box center [348, 148] width 50 height 17
click at [332, 151] on input "True" at bounding box center [328, 148] width 5 height 5
radio input "true"
click at [323, 194] on label "True" at bounding box center [348, 186] width 50 height 17
click at [326, 189] on input "True" at bounding box center [328, 186] width 5 height 5
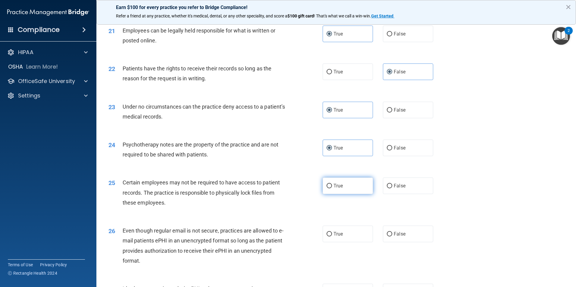
radio input "true"
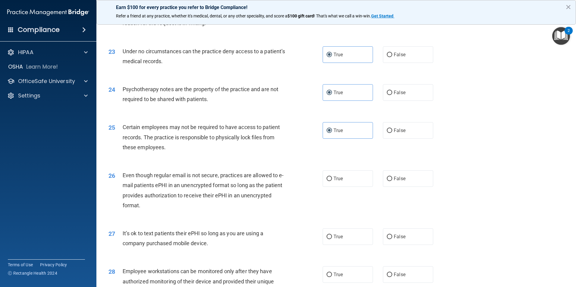
scroll to position [1084, 0]
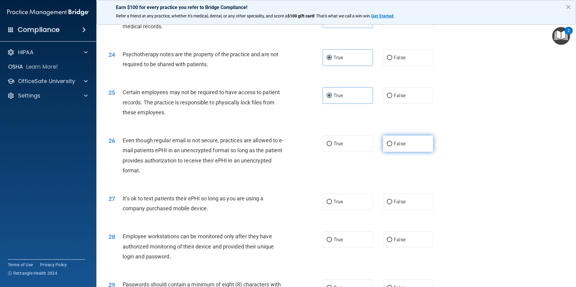
click at [401, 147] on span "False" at bounding box center [400, 144] width 12 height 6
click at [392, 146] on input "False" at bounding box center [389, 144] width 5 height 5
radio input "true"
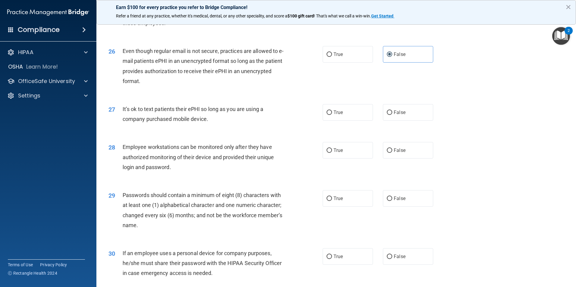
scroll to position [1175, 0]
click at [386, 120] on label "False" at bounding box center [408, 111] width 50 height 17
click at [387, 114] on input "False" at bounding box center [389, 112] width 5 height 5
radio input "true"
click at [387, 152] on input "False" at bounding box center [389, 150] width 5 height 5
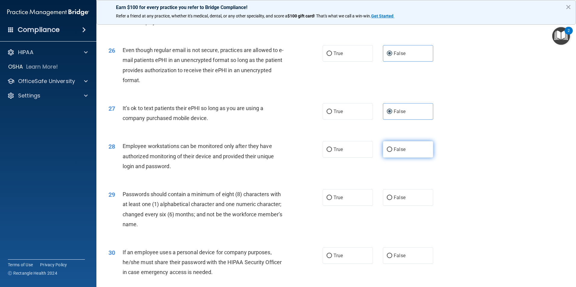
radio input "true"
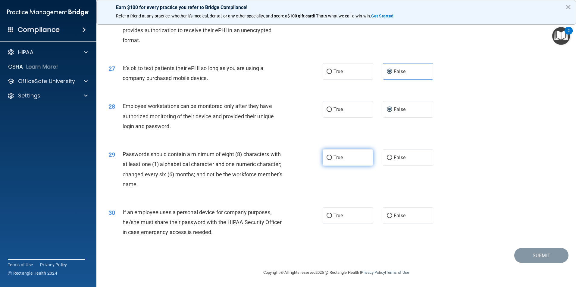
scroll to position [1225, 0]
click at [329, 161] on label "True" at bounding box center [348, 157] width 50 height 17
click at [329, 160] on input "True" at bounding box center [328, 158] width 5 height 5
radio input "true"
click at [394, 217] on span "False" at bounding box center [400, 216] width 12 height 6
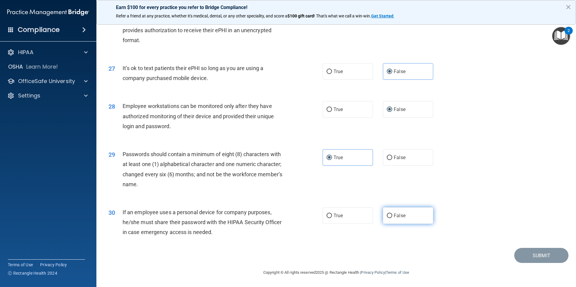
click at [392, 217] on input "False" at bounding box center [389, 216] width 5 height 5
radio input "true"
click at [525, 254] on button "Submit" at bounding box center [541, 255] width 54 height 15
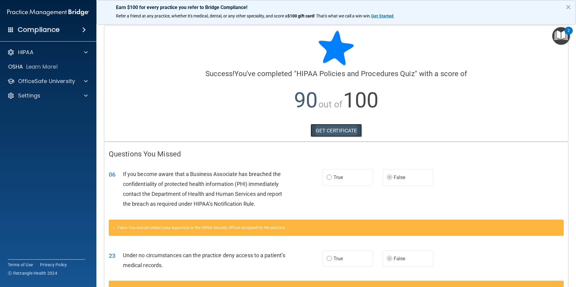
click at [331, 132] on link "GET CERTIFICATE" at bounding box center [337, 130] width 52 height 13
click at [81, 82] on div at bounding box center [84, 81] width 15 height 7
click at [77, 95] on img at bounding box center [73, 96] width 8 height 8
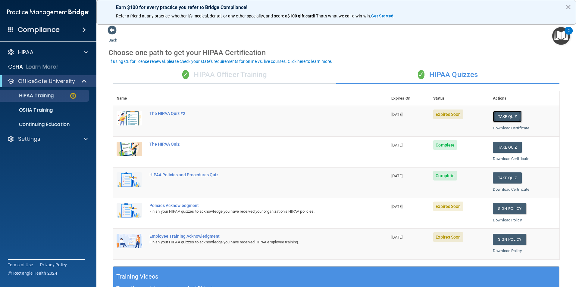
click at [510, 119] on button "Take Quiz" at bounding box center [507, 116] width 29 height 11
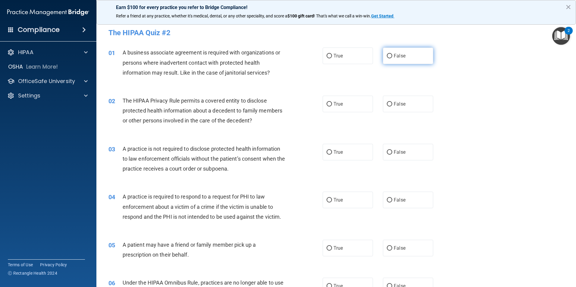
click at [387, 56] on input "False" at bounding box center [389, 56] width 5 height 5
radio input "true"
click at [387, 107] on input "False" at bounding box center [389, 104] width 5 height 5
radio input "true"
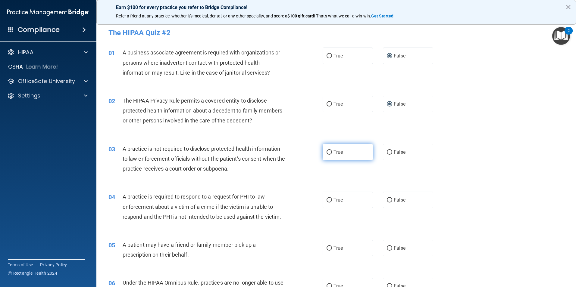
click at [333, 155] on span "True" at bounding box center [337, 152] width 9 height 6
click at [332, 155] on input "True" at bounding box center [328, 152] width 5 height 5
radio input "true"
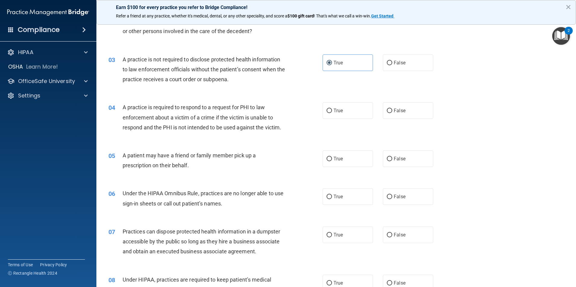
scroll to position [90, 0]
click at [335, 112] on span "True" at bounding box center [337, 110] width 9 height 6
click at [332, 112] on input "True" at bounding box center [328, 110] width 5 height 5
radio input "true"
click at [417, 155] on label "False" at bounding box center [408, 158] width 50 height 17
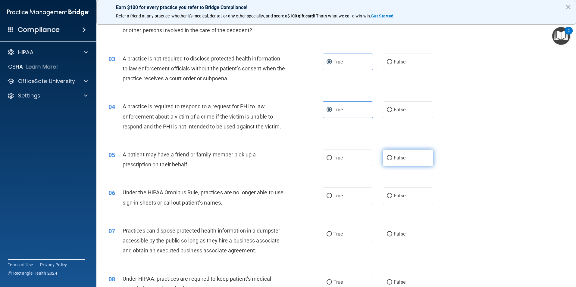
click at [392, 156] on input "False" at bounding box center [389, 158] width 5 height 5
radio input "true"
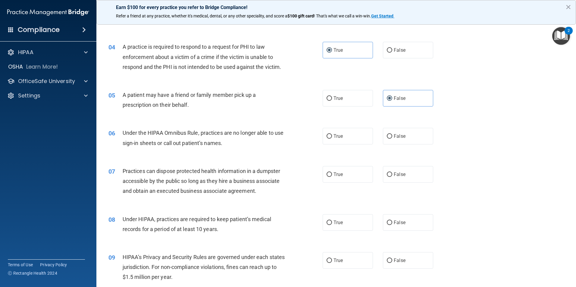
scroll to position [151, 0]
click at [360, 104] on label "True" at bounding box center [348, 97] width 50 height 17
click at [332, 100] on input "True" at bounding box center [328, 98] width 5 height 5
radio input "true"
radio input "false"
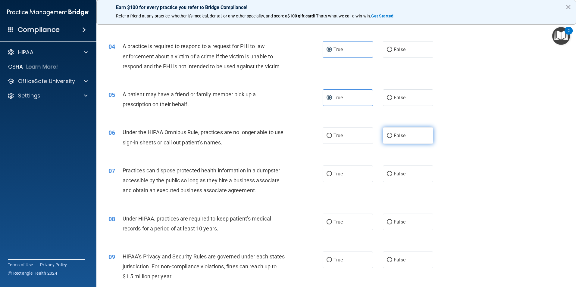
click at [399, 141] on label "False" at bounding box center [408, 135] width 50 height 17
click at [392, 138] on input "False" at bounding box center [389, 136] width 5 height 5
radio input "true"
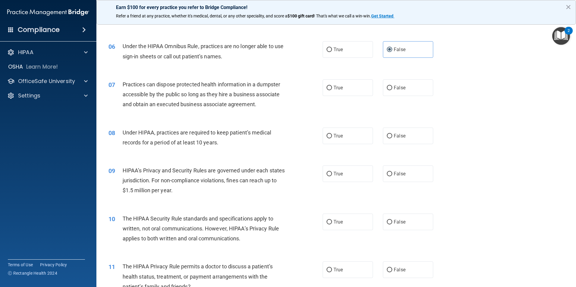
scroll to position [241, 0]
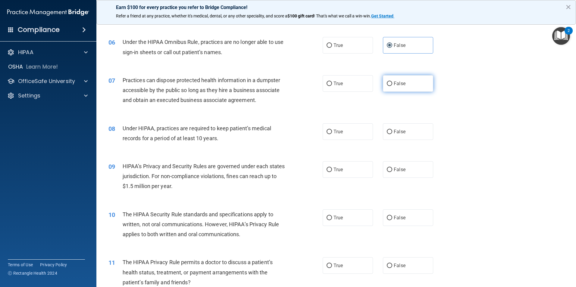
click at [398, 88] on label "False" at bounding box center [408, 83] width 50 height 17
click at [392, 86] on input "False" at bounding box center [389, 84] width 5 height 5
radio input "true"
click at [399, 132] on span "False" at bounding box center [400, 132] width 12 height 6
click at [392, 132] on input "False" at bounding box center [389, 132] width 5 height 5
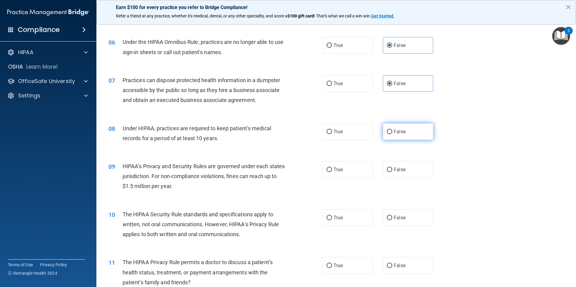
radio input "true"
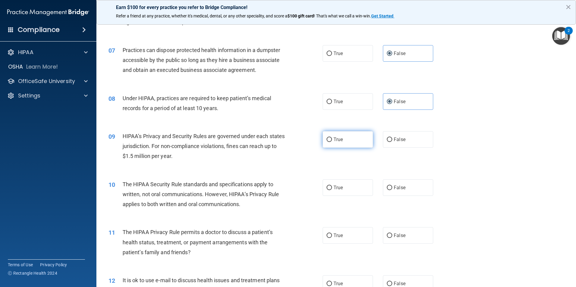
click at [351, 142] on label "True" at bounding box center [348, 139] width 50 height 17
click at [332, 142] on input "True" at bounding box center [328, 140] width 5 height 5
radio input "true"
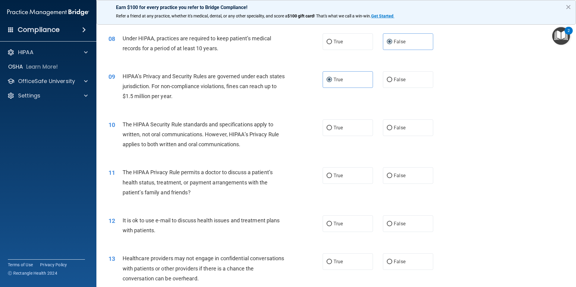
scroll to position [331, 0]
click at [342, 132] on label "True" at bounding box center [348, 127] width 50 height 17
click at [332, 130] on input "True" at bounding box center [328, 128] width 5 height 5
radio input "true"
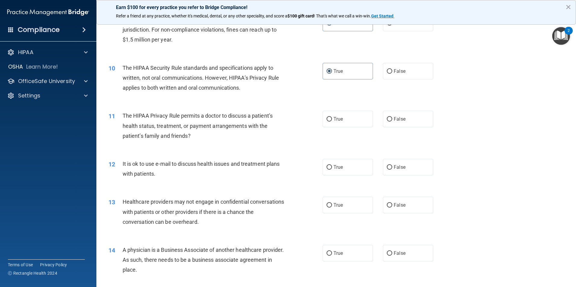
scroll to position [392, 0]
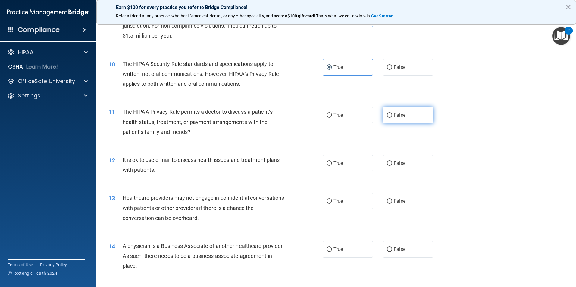
click at [398, 118] on label "False" at bounding box center [408, 115] width 50 height 17
click at [392, 118] on input "False" at bounding box center [389, 115] width 5 height 5
radio input "true"
click at [352, 160] on label "True" at bounding box center [348, 163] width 50 height 17
click at [332, 161] on input "True" at bounding box center [328, 163] width 5 height 5
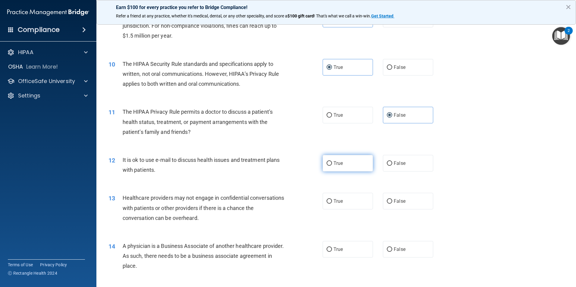
radio input "true"
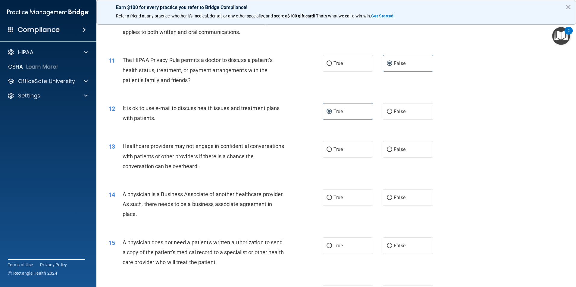
scroll to position [452, 0]
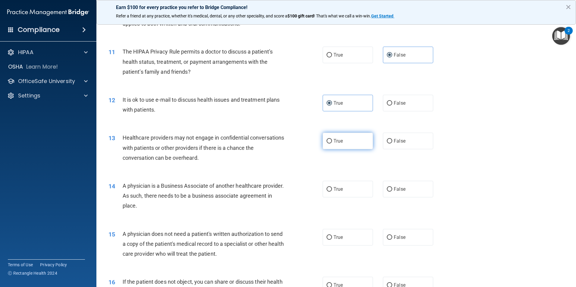
click at [346, 148] on label "True" at bounding box center [348, 141] width 50 height 17
click at [332, 144] on input "True" at bounding box center [328, 141] width 5 height 5
radio input "true"
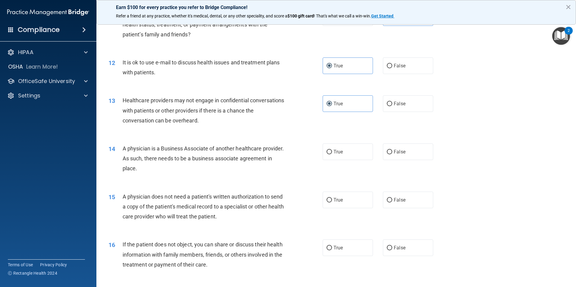
scroll to position [512, 0]
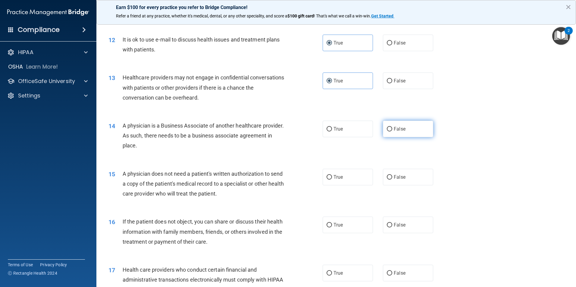
click at [397, 126] on span "False" at bounding box center [400, 129] width 12 height 6
click at [392, 127] on input "False" at bounding box center [389, 129] width 5 height 5
radio input "true"
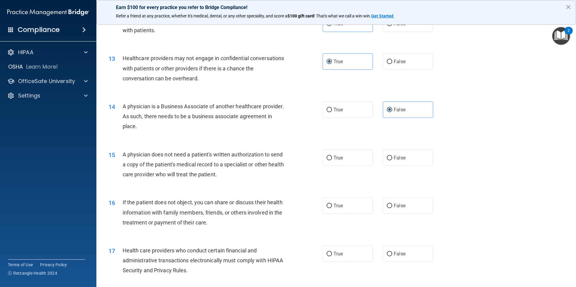
scroll to position [542, 0]
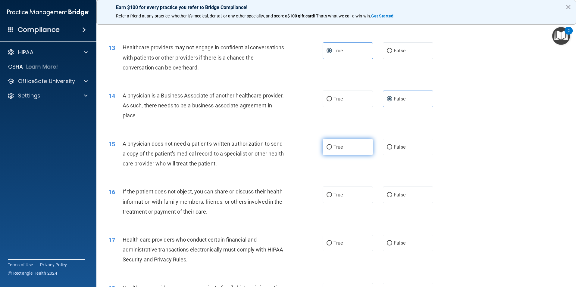
click at [357, 146] on label "True" at bounding box center [348, 147] width 50 height 17
click at [332, 146] on input "True" at bounding box center [328, 147] width 5 height 5
radio input "true"
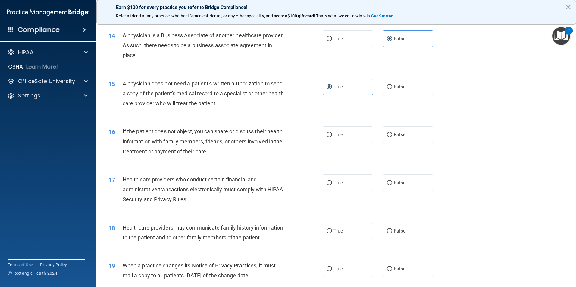
scroll to position [632, 0]
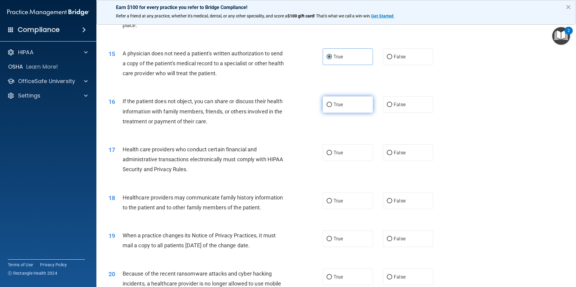
click at [342, 106] on label "True" at bounding box center [348, 104] width 50 height 17
click at [332, 106] on input "True" at bounding box center [328, 105] width 5 height 5
radio input "true"
click at [337, 152] on span "True" at bounding box center [337, 153] width 9 height 6
click at [332, 152] on input "True" at bounding box center [328, 153] width 5 height 5
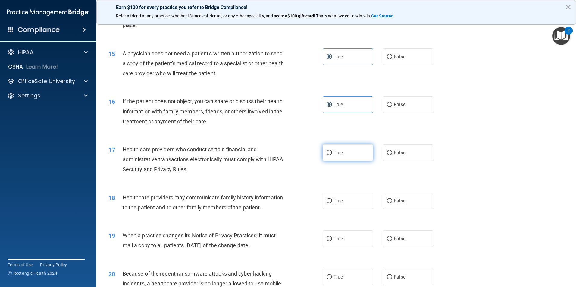
radio input "true"
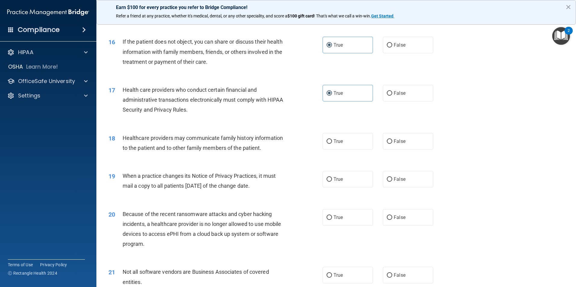
scroll to position [693, 0]
click at [409, 142] on label "False" at bounding box center [408, 141] width 50 height 17
click at [392, 142] on input "False" at bounding box center [389, 141] width 5 height 5
radio input "true"
click at [340, 181] on span "True" at bounding box center [337, 179] width 9 height 6
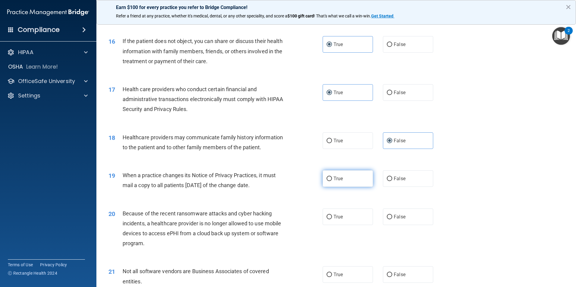
click at [332, 181] on input "True" at bounding box center [328, 179] width 5 height 5
radio input "true"
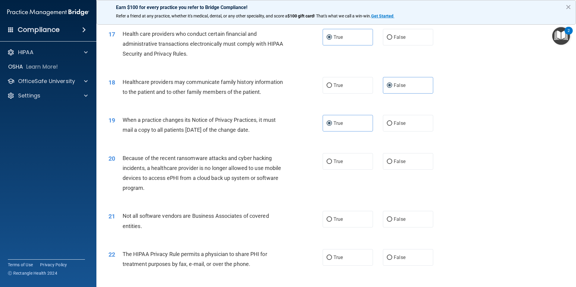
scroll to position [783, 0]
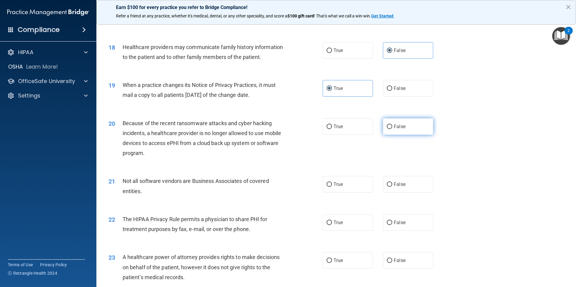
click at [422, 131] on label "False" at bounding box center [408, 126] width 50 height 17
click at [392, 129] on input "False" at bounding box center [389, 127] width 5 height 5
radio input "true"
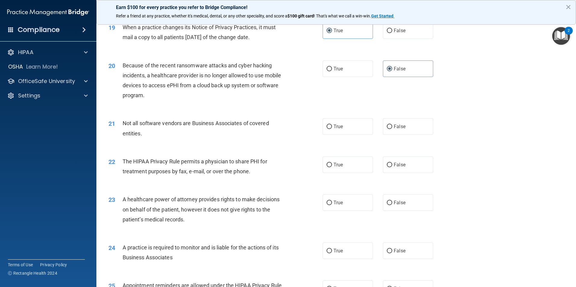
scroll to position [843, 0]
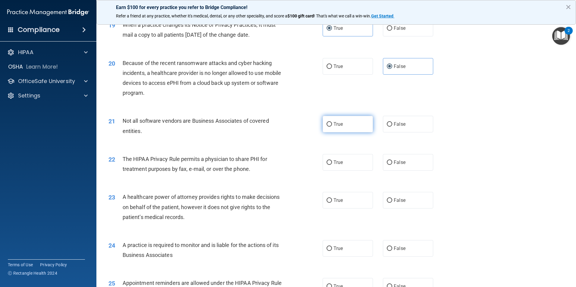
click at [356, 128] on label "True" at bounding box center [348, 124] width 50 height 17
click at [332, 127] on input "True" at bounding box center [328, 124] width 5 height 5
radio input "true"
click at [333, 165] on span "True" at bounding box center [337, 163] width 9 height 6
click at [332, 165] on input "True" at bounding box center [328, 163] width 5 height 5
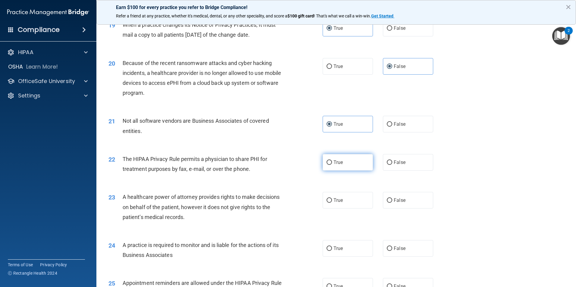
radio input "true"
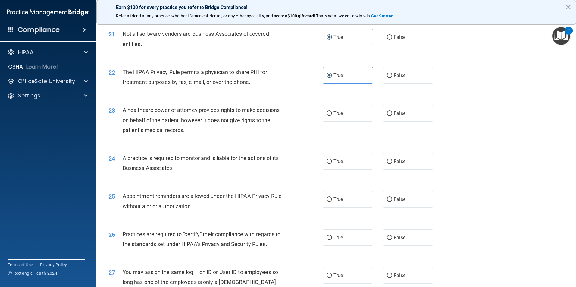
scroll to position [934, 0]
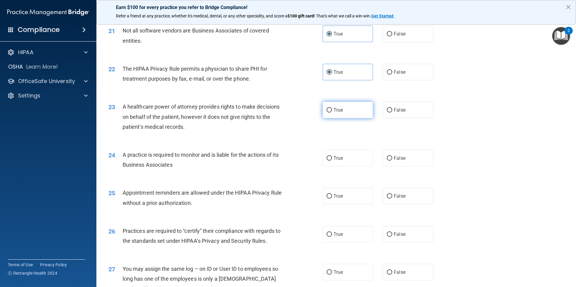
click at [344, 114] on label "True" at bounding box center [348, 110] width 50 height 17
click at [332, 113] on input "True" at bounding box center [328, 110] width 5 height 5
radio input "true"
click at [345, 158] on label "True" at bounding box center [348, 158] width 50 height 17
click at [332, 158] on input "True" at bounding box center [328, 158] width 5 height 5
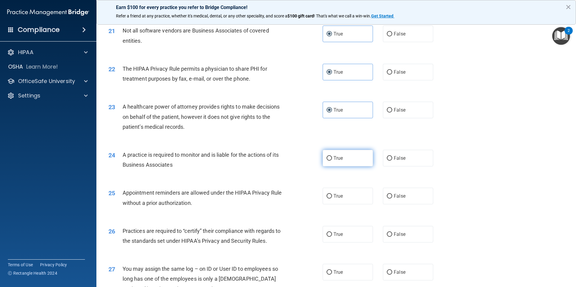
radio input "true"
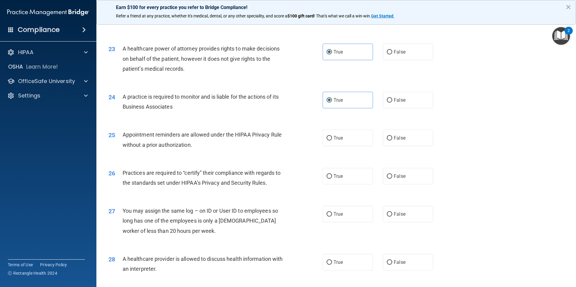
scroll to position [994, 0]
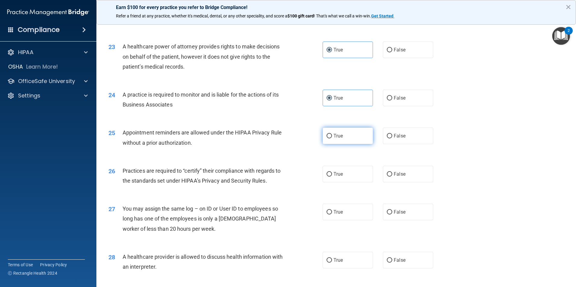
click at [344, 141] on label "True" at bounding box center [348, 136] width 50 height 17
click at [332, 139] on input "True" at bounding box center [328, 136] width 5 height 5
radio input "true"
click at [345, 173] on label "True" at bounding box center [348, 174] width 50 height 17
click at [332, 173] on input "True" at bounding box center [328, 174] width 5 height 5
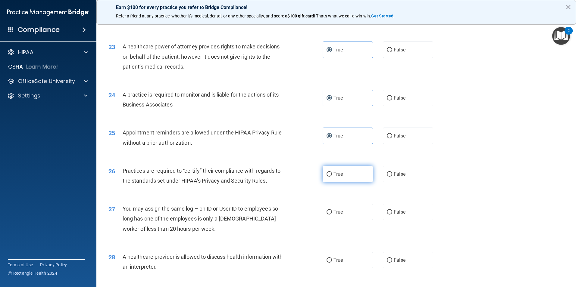
radio input "true"
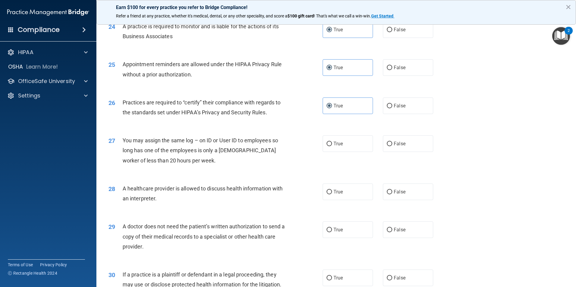
scroll to position [1084, 0]
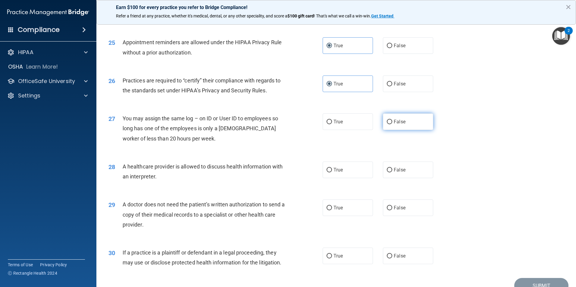
click at [393, 126] on label "False" at bounding box center [408, 122] width 50 height 17
click at [392, 124] on input "False" at bounding box center [389, 122] width 5 height 5
radio input "true"
click at [342, 167] on label "True" at bounding box center [348, 170] width 50 height 17
click at [332, 168] on input "True" at bounding box center [328, 170] width 5 height 5
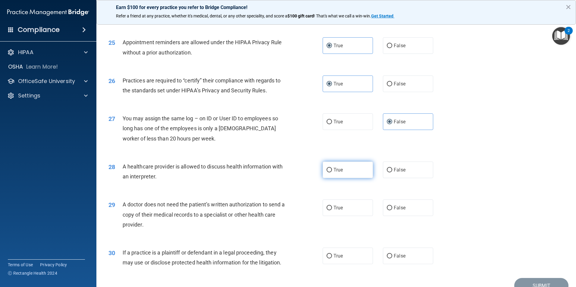
radio input "true"
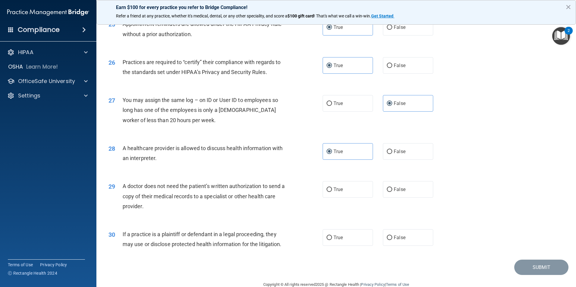
scroll to position [1115, 0]
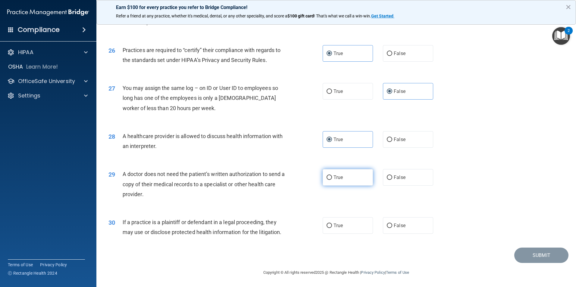
click at [334, 182] on label "True" at bounding box center [348, 177] width 50 height 17
click at [332, 180] on input "True" at bounding box center [328, 178] width 5 height 5
radio input "true"
drag, startPoint x: 329, startPoint y: 228, endPoint x: 344, endPoint y: 226, distance: 14.9
click at [345, 233] on label "True" at bounding box center [348, 225] width 50 height 17
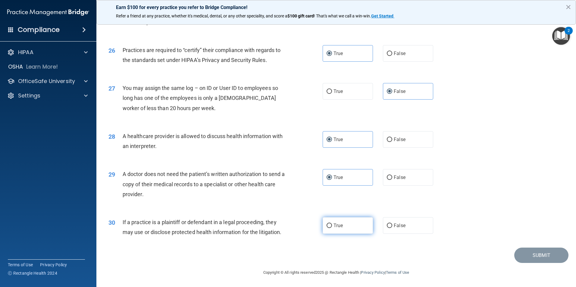
click at [332, 228] on input "True" at bounding box center [328, 226] width 5 height 5
radio input "true"
click at [529, 256] on button "Submit" at bounding box center [541, 255] width 54 height 15
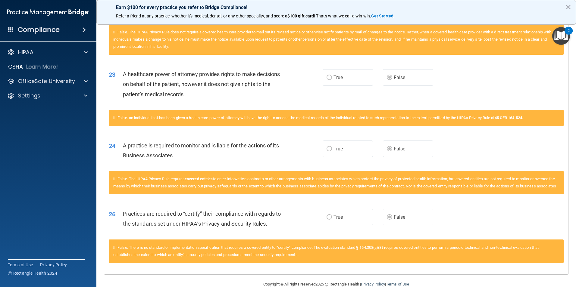
scroll to position [580, 0]
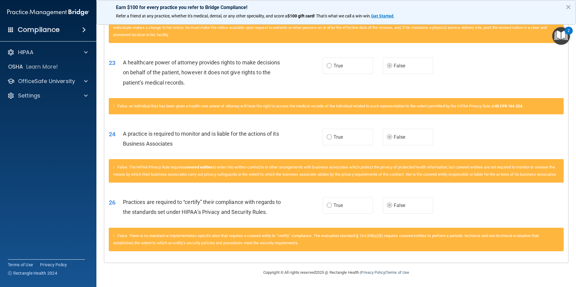
click at [382, 167] on span "False. The HIPAA Privacy Rule requires covered entities to enter into written c…" at bounding box center [334, 171] width 443 height 12
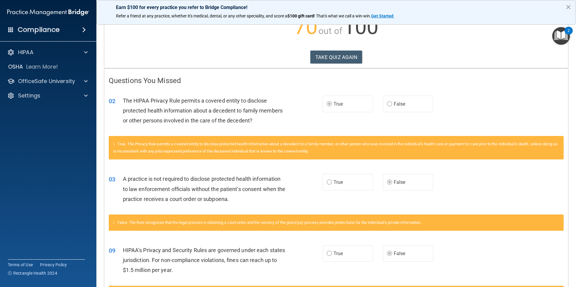
scroll to position [0, 0]
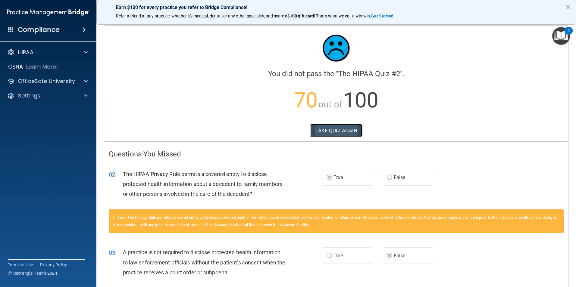
click at [341, 131] on button "TAKE QUIZ AGAIN" at bounding box center [336, 130] width 52 height 13
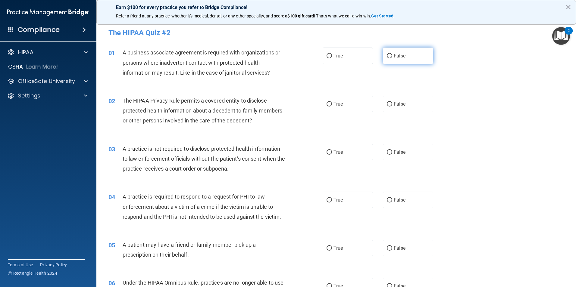
click at [394, 59] on label "False" at bounding box center [408, 56] width 50 height 17
click at [392, 58] on input "False" at bounding box center [389, 56] width 5 height 5
radio input "true"
click at [337, 106] on span "True" at bounding box center [337, 104] width 9 height 6
click at [332, 106] on input "True" at bounding box center [328, 104] width 5 height 5
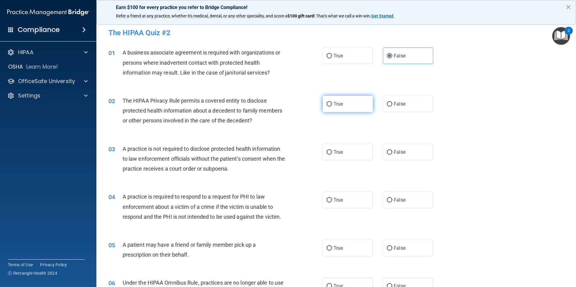
radio input "true"
click at [399, 155] on span "False" at bounding box center [400, 152] width 12 height 6
click at [392, 155] on input "False" at bounding box center [389, 152] width 5 height 5
radio input "true"
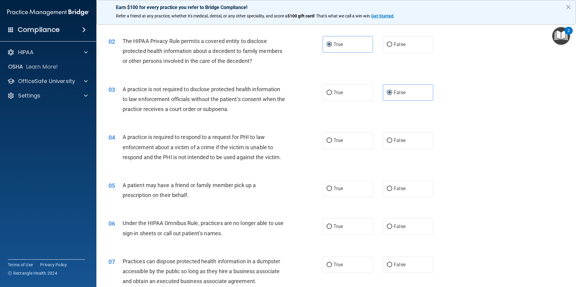
scroll to position [60, 0]
click at [329, 147] on label "True" at bounding box center [348, 140] width 50 height 17
click at [329, 142] on input "True" at bounding box center [328, 140] width 5 height 5
radio input "true"
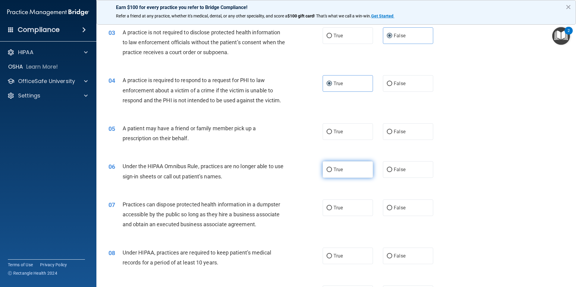
scroll to position [120, 0]
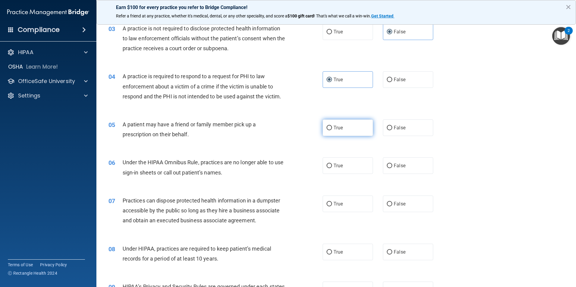
click at [336, 128] on span "True" at bounding box center [337, 128] width 9 height 6
click at [332, 128] on input "True" at bounding box center [328, 128] width 5 height 5
radio input "true"
click at [413, 170] on label "False" at bounding box center [408, 166] width 50 height 17
click at [392, 168] on input "False" at bounding box center [389, 166] width 5 height 5
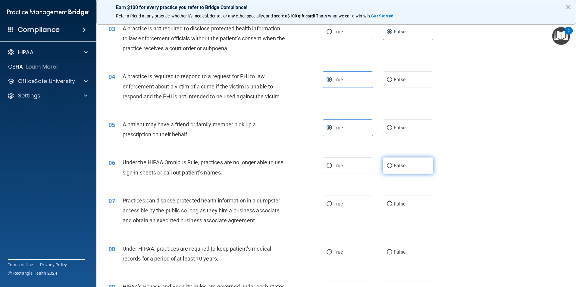
radio input "true"
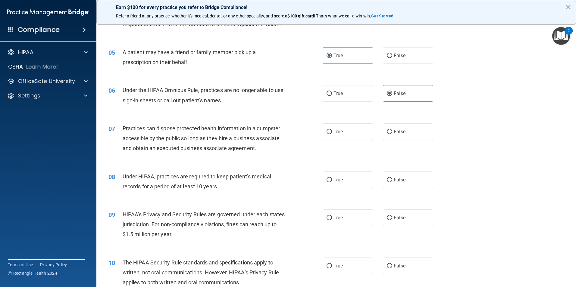
scroll to position [241, 0]
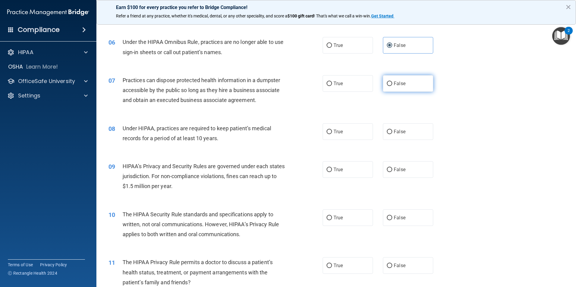
click at [394, 82] on span "False" at bounding box center [400, 84] width 12 height 6
click at [392, 82] on input "False" at bounding box center [389, 84] width 5 height 5
radio input "true"
click at [391, 138] on label "False" at bounding box center [408, 131] width 50 height 17
click at [391, 134] on input "False" at bounding box center [389, 132] width 5 height 5
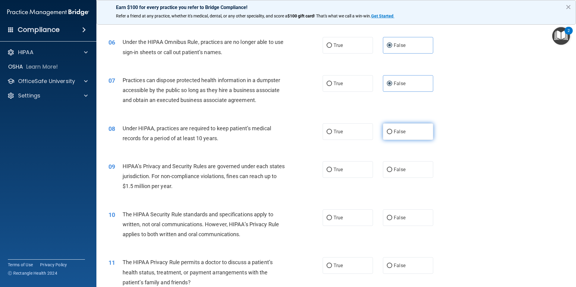
radio input "true"
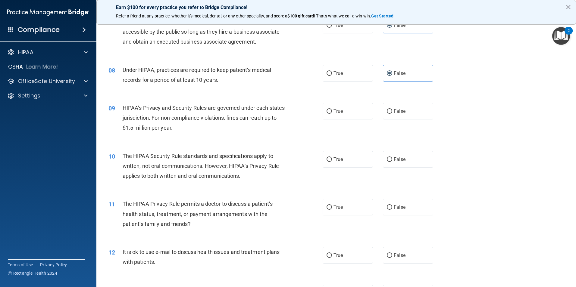
scroll to position [301, 0]
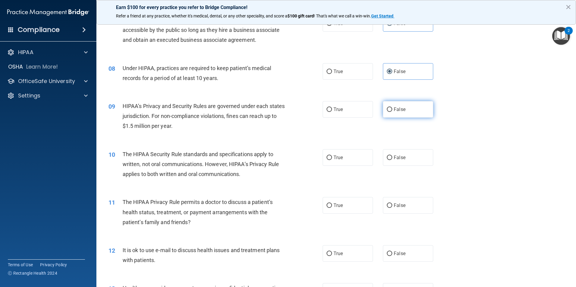
click at [405, 111] on label "False" at bounding box center [408, 109] width 50 height 17
click at [392, 111] on input "False" at bounding box center [389, 110] width 5 height 5
radio input "true"
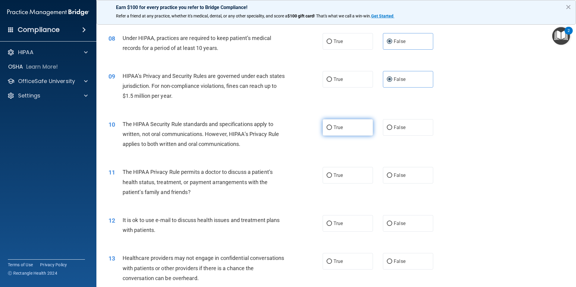
click at [331, 130] on label "True" at bounding box center [348, 127] width 50 height 17
click at [331, 130] on input "True" at bounding box center [328, 128] width 5 height 5
radio input "true"
click at [337, 172] on label "True" at bounding box center [348, 175] width 50 height 17
click at [332, 173] on input "True" at bounding box center [328, 175] width 5 height 5
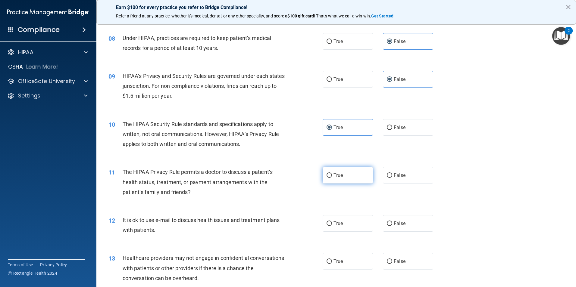
radio input "true"
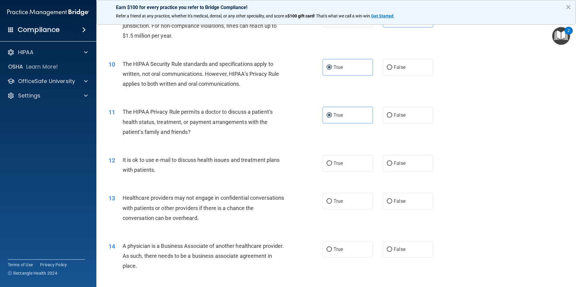
scroll to position [422, 0]
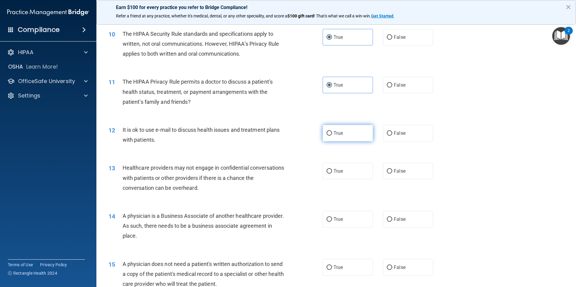
click at [340, 133] on span "True" at bounding box center [337, 133] width 9 height 6
click at [332, 133] on input "True" at bounding box center [328, 133] width 5 height 5
radio input "true"
click at [342, 172] on label "True" at bounding box center [348, 171] width 50 height 17
click at [332, 172] on input "True" at bounding box center [328, 171] width 5 height 5
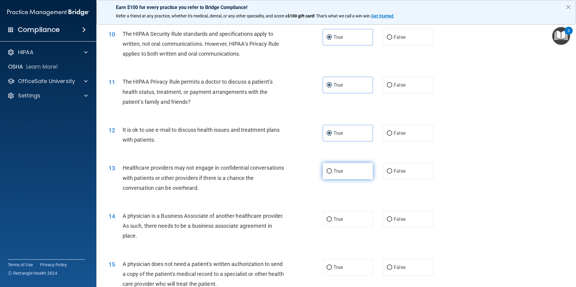
radio input "true"
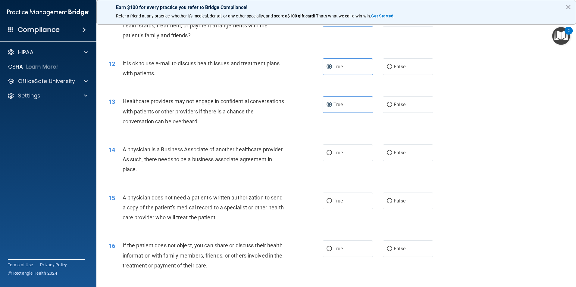
scroll to position [512, 0]
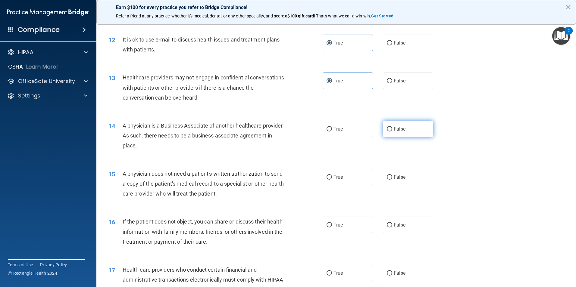
click at [396, 131] on span "False" at bounding box center [400, 129] width 12 height 6
click at [392, 131] on input "False" at bounding box center [389, 129] width 5 height 5
radio input "true"
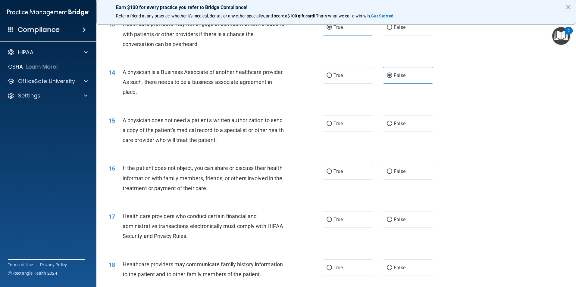
scroll to position [572, 0]
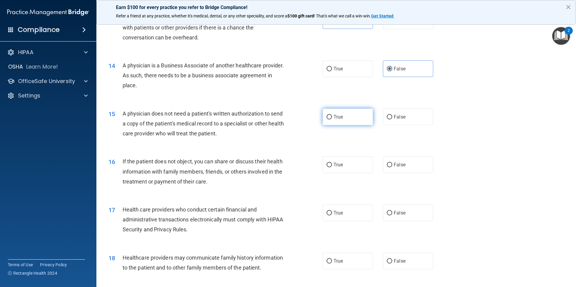
click at [330, 117] on label "True" at bounding box center [348, 117] width 50 height 17
click at [330, 117] on input "True" at bounding box center [328, 117] width 5 height 5
radio input "true"
click at [339, 165] on span "True" at bounding box center [337, 165] width 9 height 6
click at [332, 165] on input "True" at bounding box center [328, 165] width 5 height 5
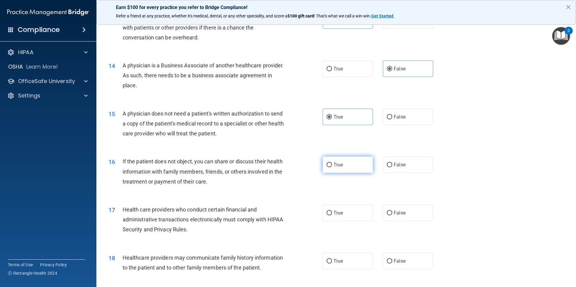
radio input "true"
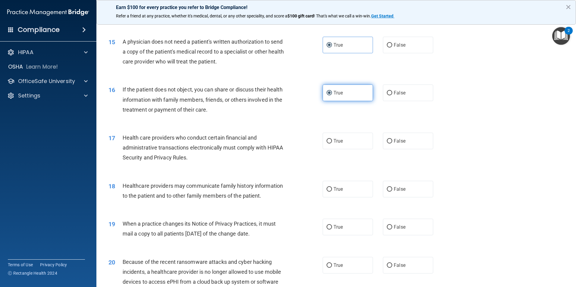
scroll to position [693, 0]
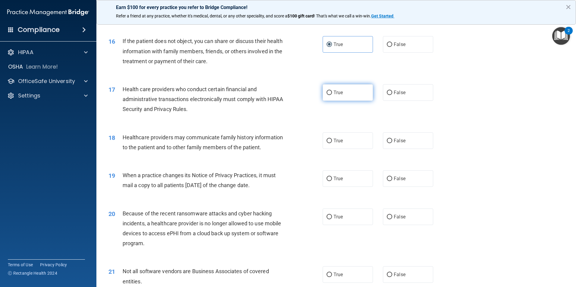
click at [335, 94] on span "True" at bounding box center [337, 93] width 9 height 6
click at [332, 94] on input "True" at bounding box center [328, 93] width 5 height 5
radio input "true"
click at [337, 141] on span "True" at bounding box center [337, 141] width 9 height 6
click at [332, 141] on input "True" at bounding box center [328, 141] width 5 height 5
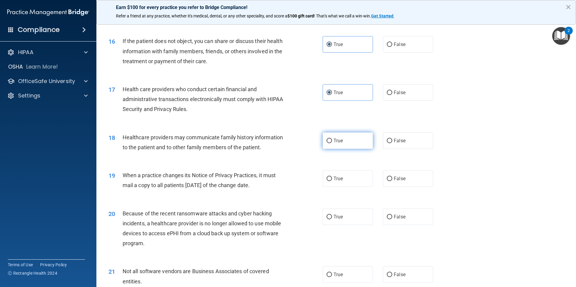
radio input "true"
click at [396, 176] on span "False" at bounding box center [400, 179] width 12 height 6
click at [392, 177] on input "False" at bounding box center [389, 179] width 5 height 5
radio input "true"
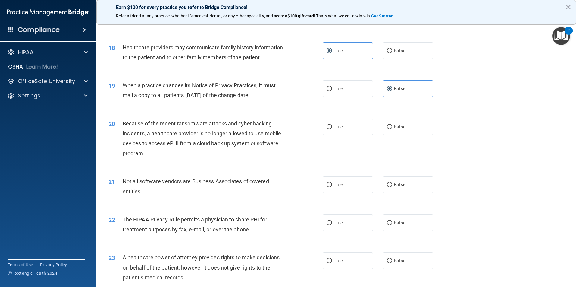
scroll to position [783, 0]
click at [395, 129] on span "False" at bounding box center [400, 127] width 12 height 6
click at [392, 129] on input "False" at bounding box center [389, 127] width 5 height 5
radio input "true"
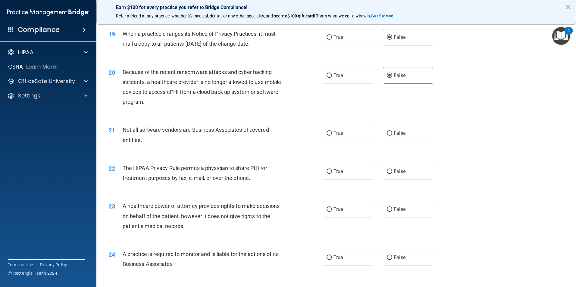
scroll to position [843, 0]
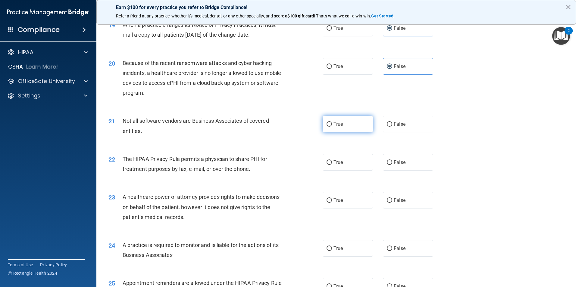
click at [325, 119] on label "True" at bounding box center [348, 124] width 50 height 17
click at [326, 122] on input "True" at bounding box center [328, 124] width 5 height 5
radio input "true"
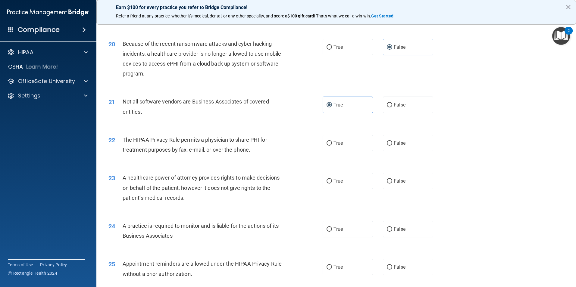
scroll to position [873, 0]
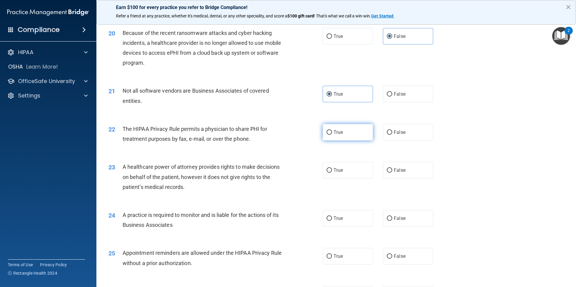
click at [345, 136] on label "True" at bounding box center [348, 132] width 50 height 17
click at [332, 135] on input "True" at bounding box center [328, 132] width 5 height 5
radio input "true"
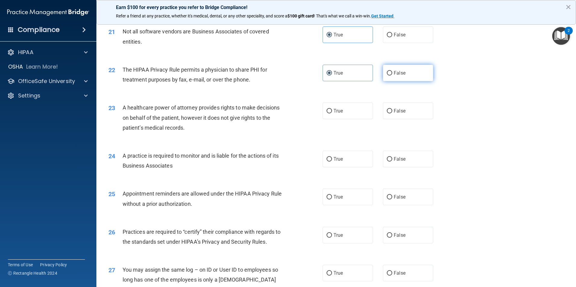
scroll to position [934, 0]
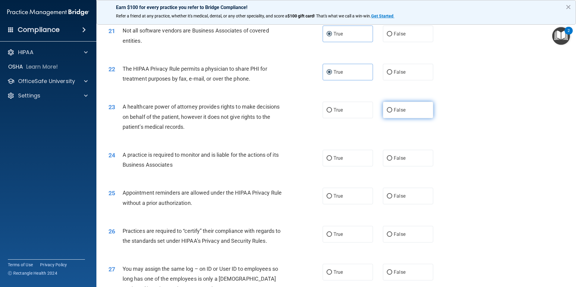
click at [394, 117] on label "False" at bounding box center [408, 110] width 50 height 17
click at [392, 113] on input "False" at bounding box center [389, 110] width 5 height 5
radio input "true"
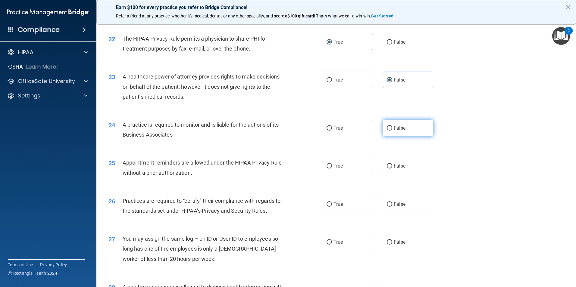
click at [420, 133] on label "False" at bounding box center [408, 128] width 50 height 17
click at [392, 131] on input "False" at bounding box center [389, 128] width 5 height 5
radio input "true"
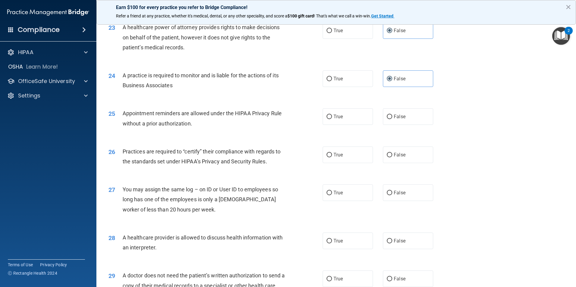
scroll to position [1024, 0]
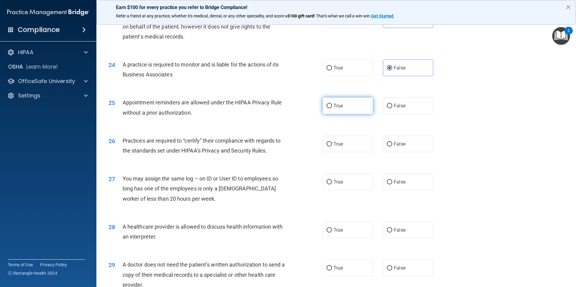
click at [361, 112] on label "True" at bounding box center [348, 106] width 50 height 17
click at [332, 108] on input "True" at bounding box center [328, 106] width 5 height 5
radio input "true"
click at [390, 145] on label "False" at bounding box center [408, 144] width 50 height 17
click at [390, 145] on input "False" at bounding box center [389, 144] width 5 height 5
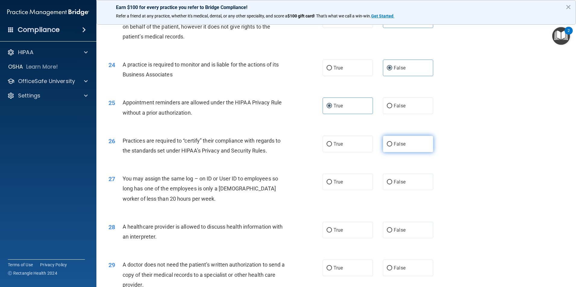
radio input "true"
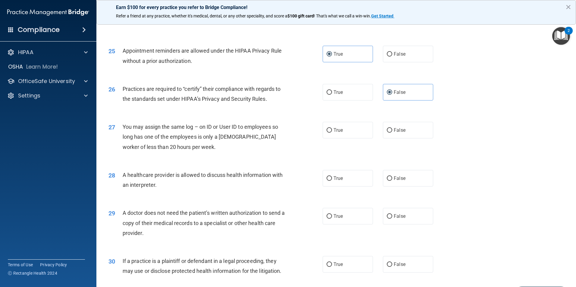
scroll to position [1084, 0]
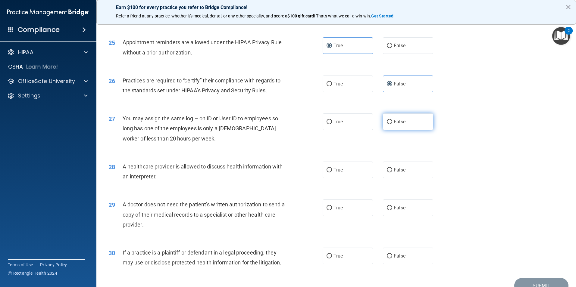
click at [412, 126] on label "False" at bounding box center [408, 122] width 50 height 17
click at [392, 124] on input "False" at bounding box center [389, 122] width 5 height 5
radio input "true"
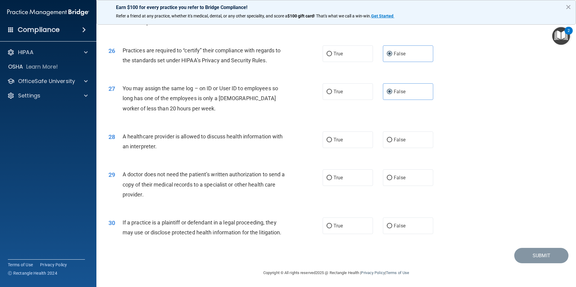
scroll to position [1115, 0]
click at [339, 141] on span "True" at bounding box center [337, 140] width 9 height 6
click at [332, 141] on input "True" at bounding box center [328, 140] width 5 height 5
radio input "true"
click at [343, 179] on label "True" at bounding box center [348, 177] width 50 height 17
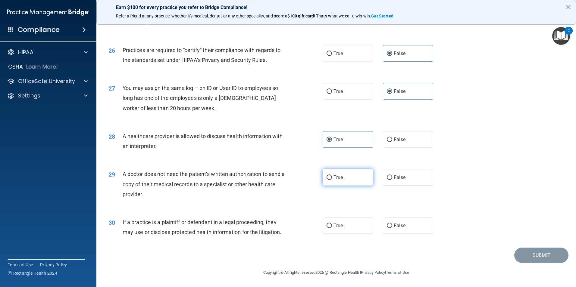
click at [332, 179] on input "True" at bounding box center [328, 178] width 5 height 5
radio input "true"
click at [333, 223] on span "True" at bounding box center [337, 226] width 9 height 6
click at [332, 224] on input "True" at bounding box center [328, 226] width 5 height 5
radio input "true"
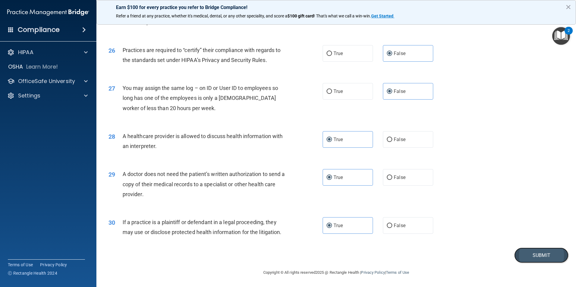
click at [542, 256] on button "Submit" at bounding box center [541, 255] width 54 height 15
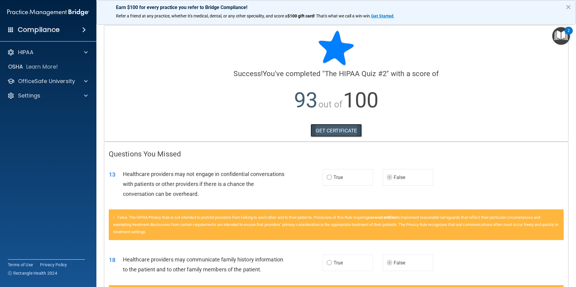
click at [329, 127] on link "GET CERTIFICATE" at bounding box center [337, 130] width 52 height 13
click at [77, 79] on div at bounding box center [84, 81] width 15 height 7
click at [75, 96] on img at bounding box center [73, 96] width 8 height 8
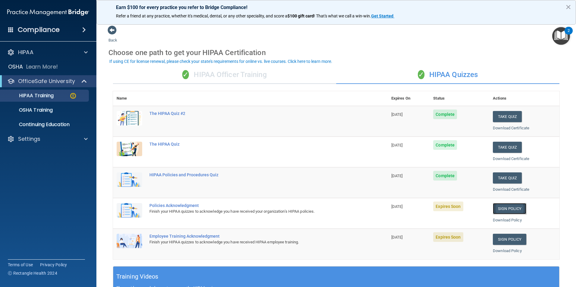
click at [508, 210] on link "Sign Policy" at bounding box center [509, 208] width 33 height 11
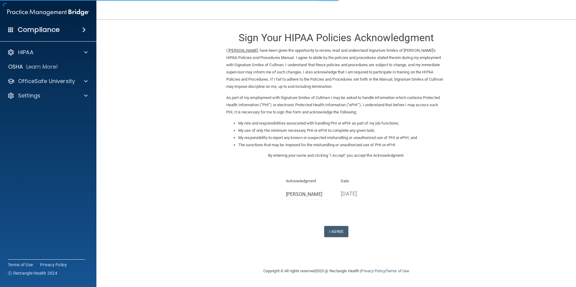
drag, startPoint x: 333, startPoint y: 222, endPoint x: 335, endPoint y: 229, distance: 6.7
click at [333, 223] on div "Sign Your HIPAA Policies Acknowledgment I, [PERSON_NAME] , have been given the …" at bounding box center [336, 131] width 220 height 212
click at [335, 229] on button "I Agree" at bounding box center [336, 231] width 24 height 11
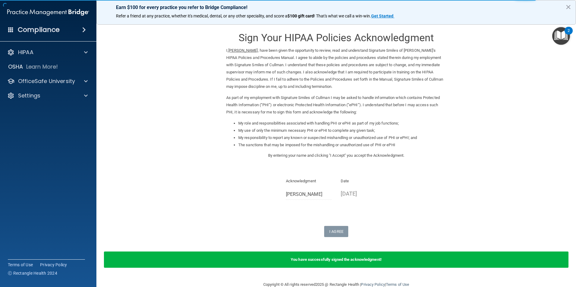
click at [529, 192] on form "Sign Your HIPAA Policies Acknowledgment I, Katie Stidham , have been given the …" at bounding box center [335, 150] width 455 height 250
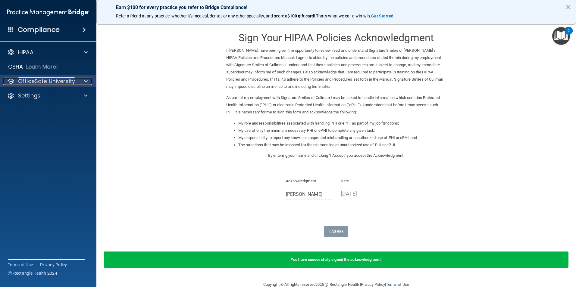
click at [80, 84] on div at bounding box center [84, 81] width 15 height 7
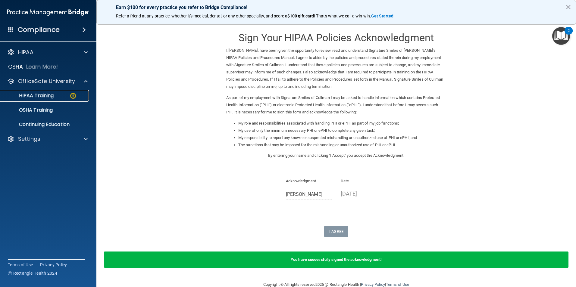
click at [77, 97] on div "HIPAA Training" at bounding box center [45, 96] width 82 height 6
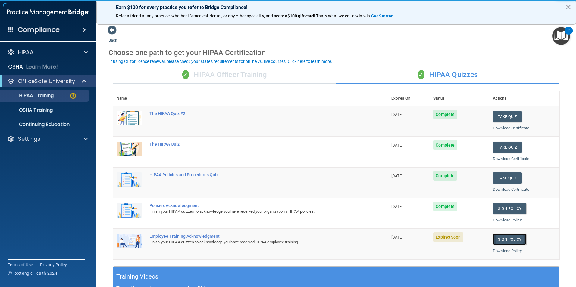
click at [501, 239] on link "Sign Policy" at bounding box center [509, 239] width 33 height 11
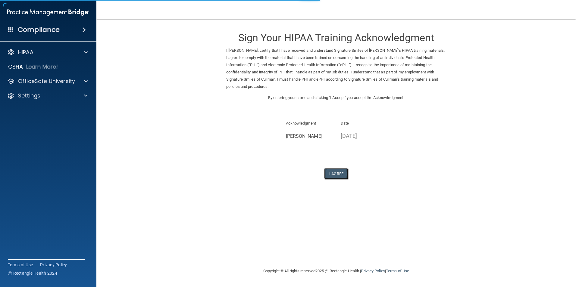
click at [339, 174] on button "I Agree" at bounding box center [336, 173] width 24 height 11
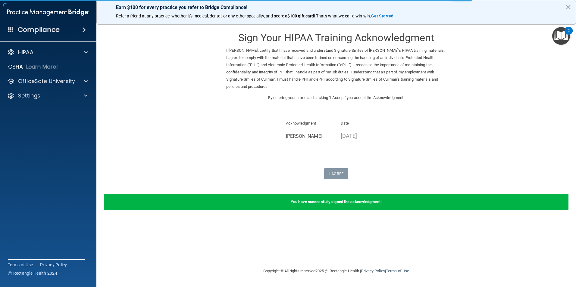
click at [323, 182] on form "Sign Your HIPAA Training Acknowledgment I, Katie Stidham , certify that I have …" at bounding box center [335, 121] width 455 height 192
click at [323, 181] on form "Sign Your HIPAA Training Acknowledgment I, Katie Stidham , certify that I have …" at bounding box center [335, 121] width 455 height 192
click at [85, 81] on span at bounding box center [86, 81] width 4 height 7
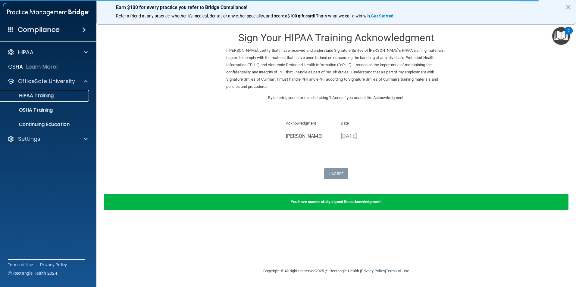
click at [60, 93] on div "HIPAA Training" at bounding box center [45, 96] width 82 height 6
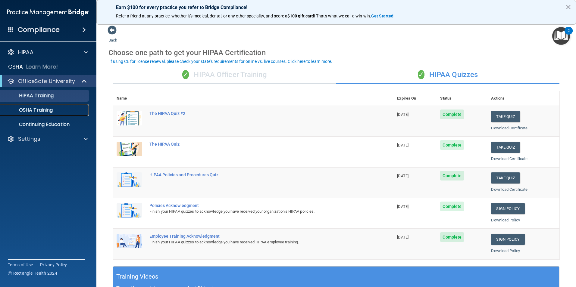
click at [56, 114] on link "OSHA Training" at bounding box center [41, 110] width 95 height 12
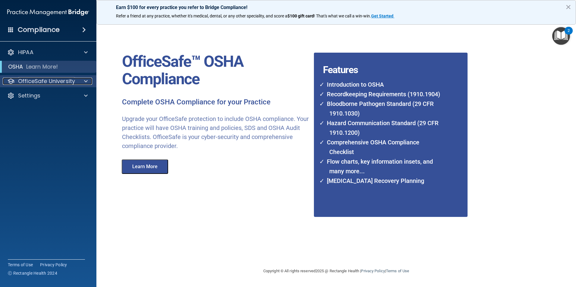
click at [65, 83] on p "OfficeSafe University" at bounding box center [46, 81] width 57 height 7
